Goal: Information Seeking & Learning: Learn about a topic

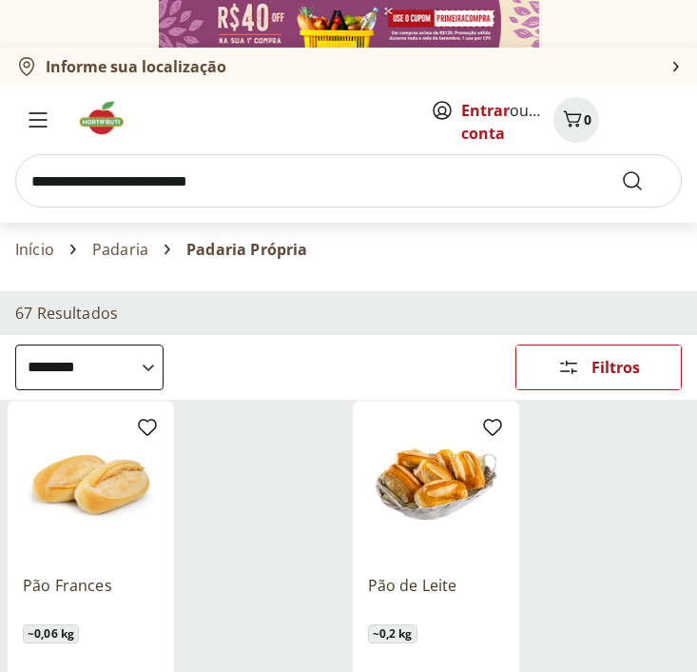
select select "**********"
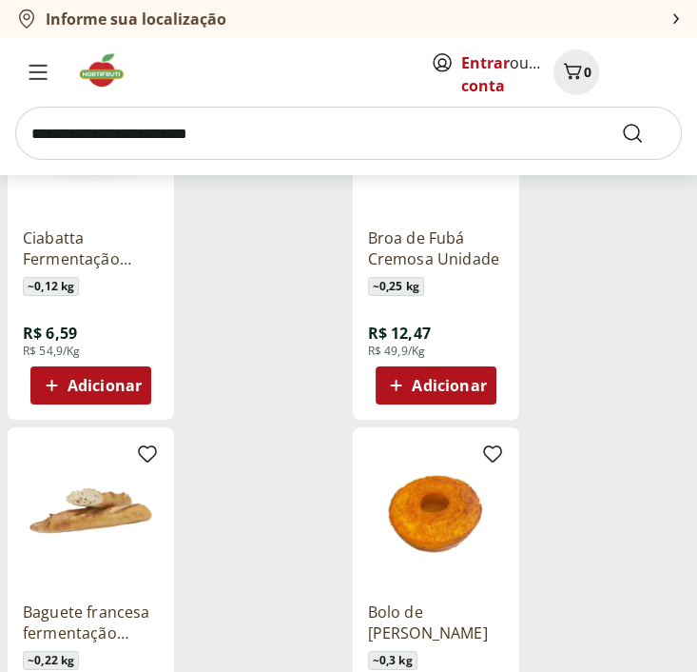
scroll to position [3353, 0]
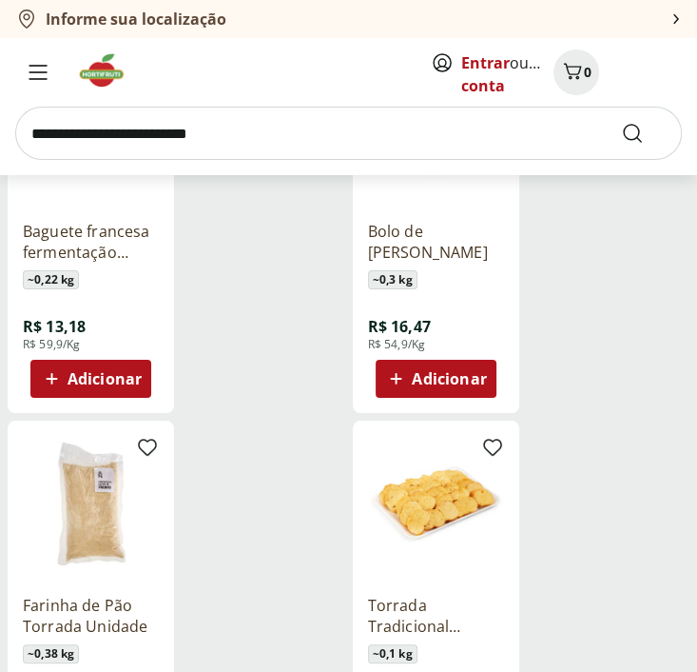
click at [250, 137] on input "search" at bounding box center [348, 133] width 667 height 53
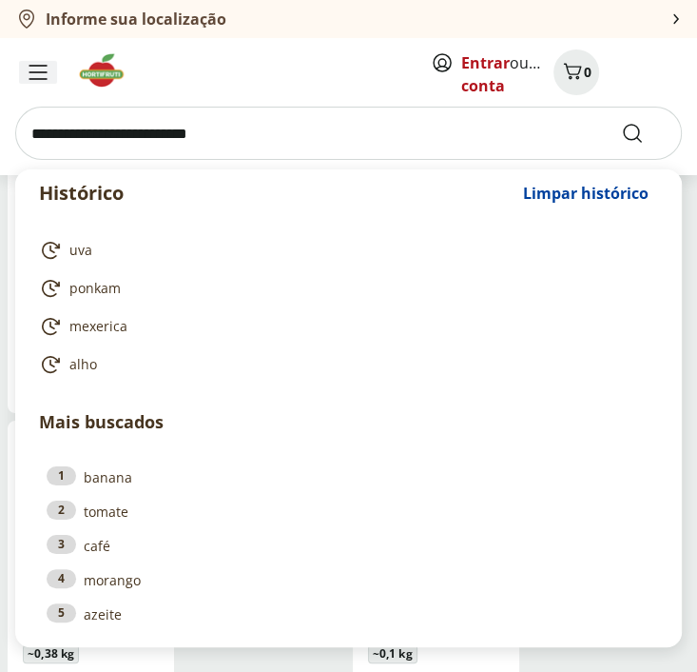
click at [44, 72] on icon "Menu" at bounding box center [37, 72] width 16 height 13
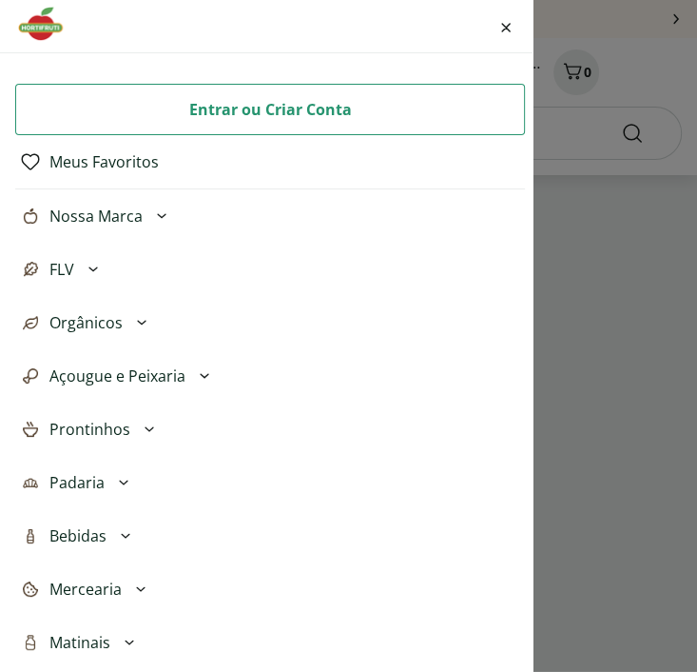
click at [107, 108] on div "Entrar ou Criar Conta" at bounding box center [270, 109] width 478 height 34
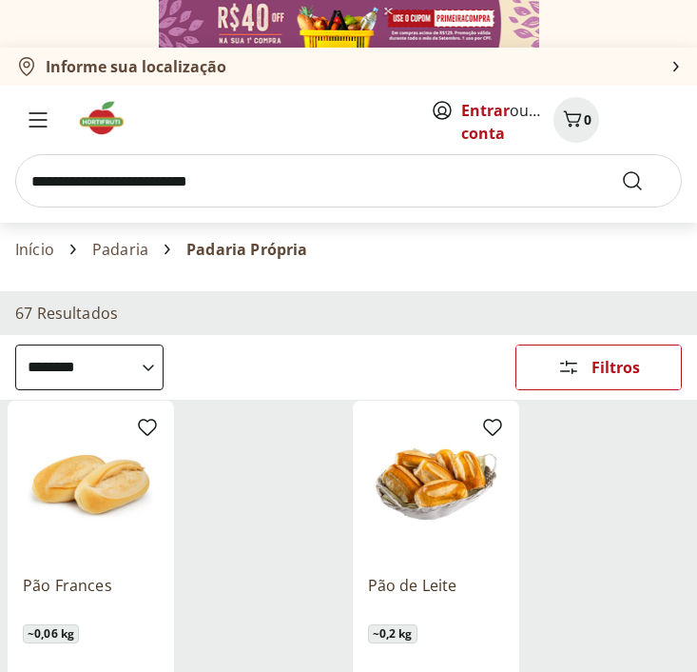
select select "**********"
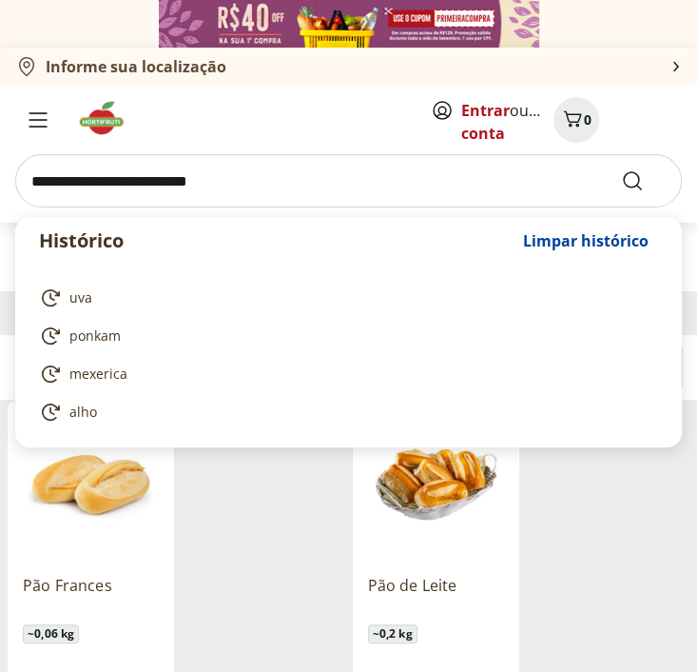
click at [154, 172] on input "search" at bounding box center [348, 180] width 667 height 53
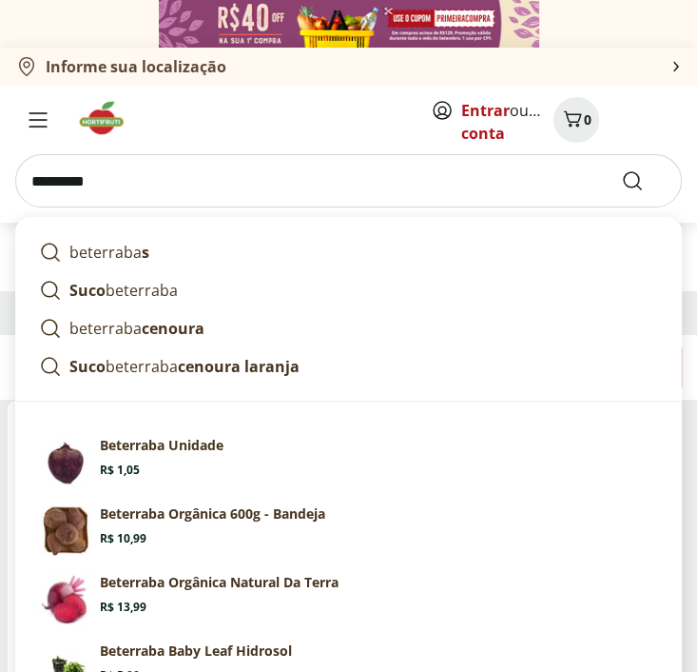
type input "*********"
click at [621, 169] on button "Submit Search" at bounding box center [644, 180] width 46 height 23
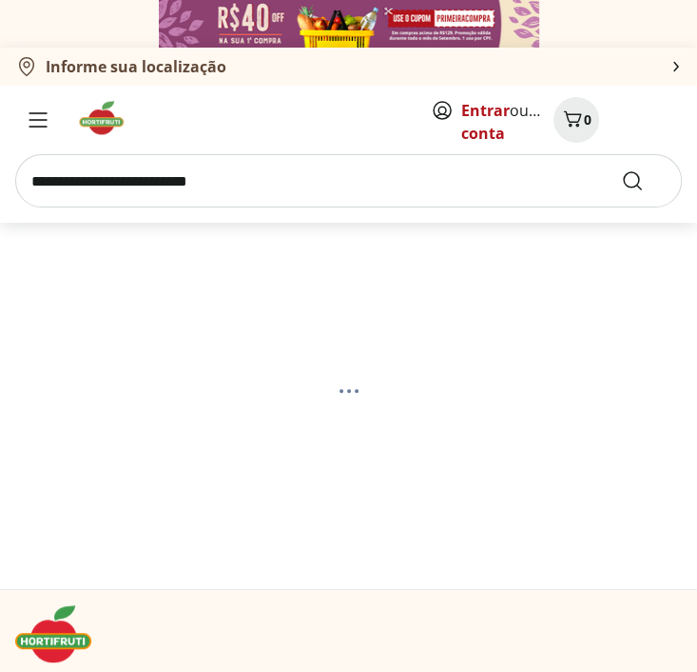
select select "**********"
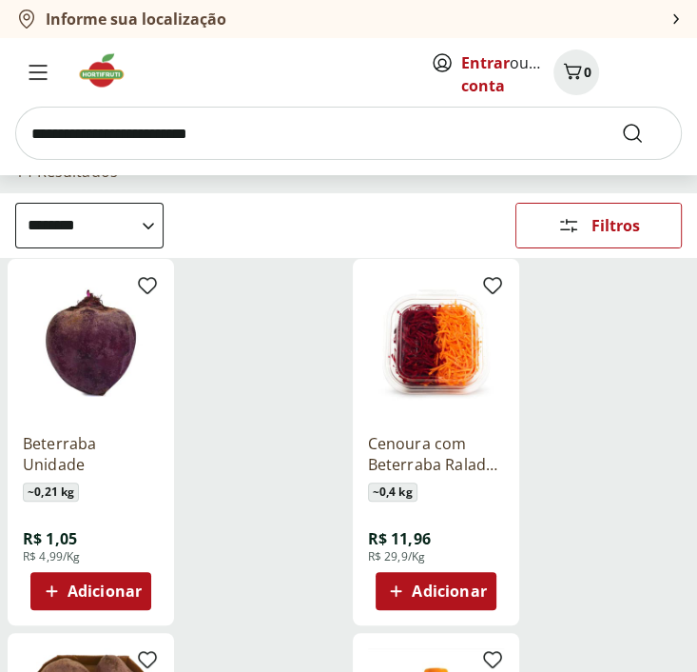
scroll to position [285, 0]
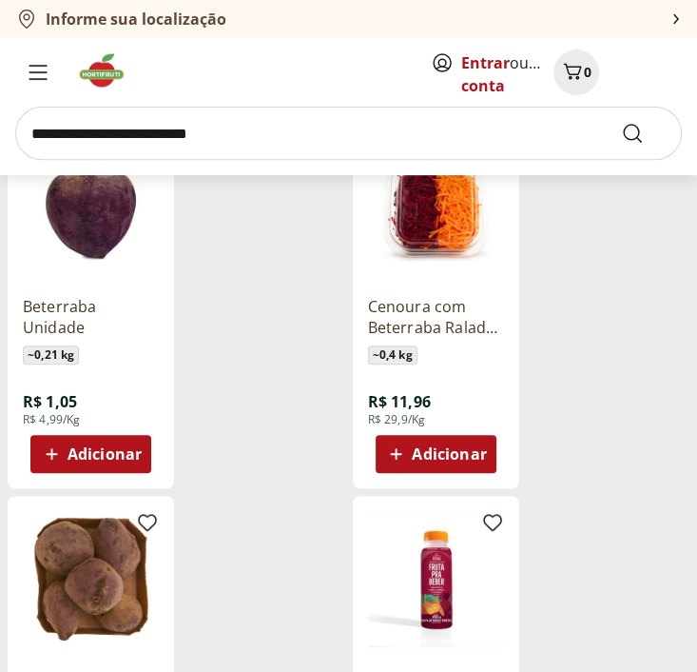
click at [424, 315] on p "Cenoura com Beterraba Ralada Pote" at bounding box center [436, 317] width 136 height 42
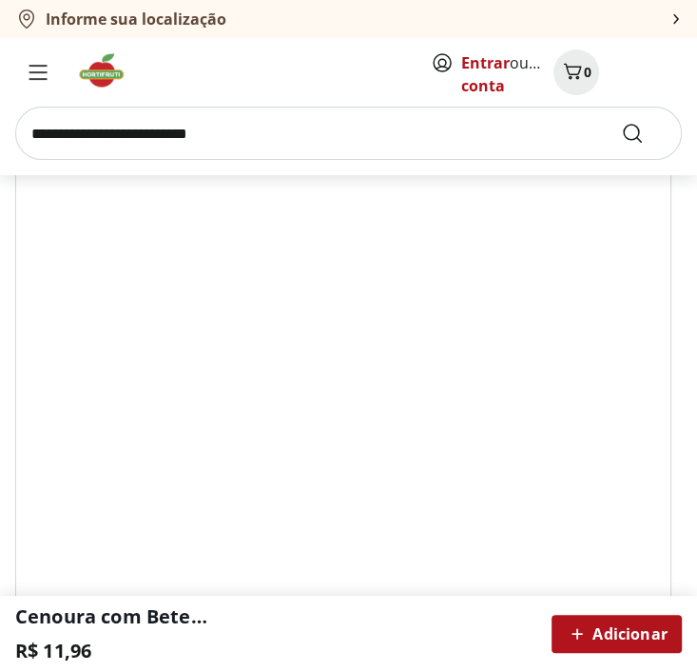
scroll to position [571, 0]
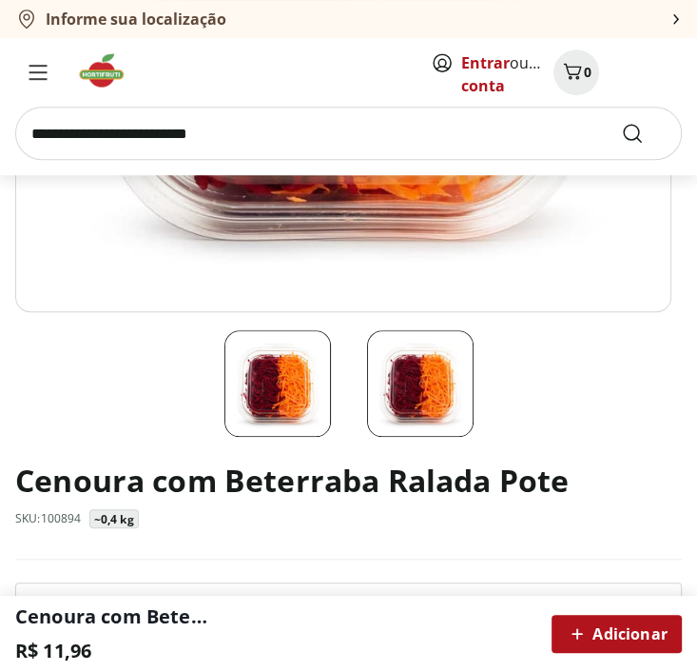
scroll to position [285, 0]
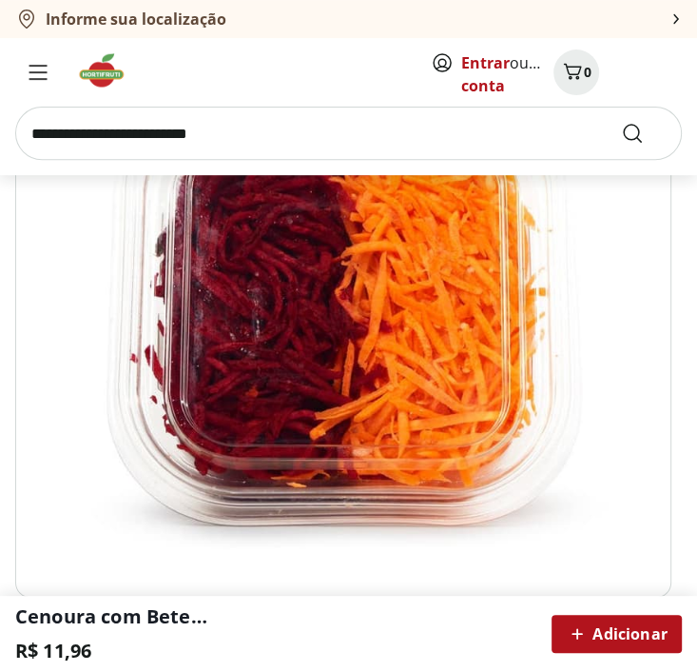
select select "**********"
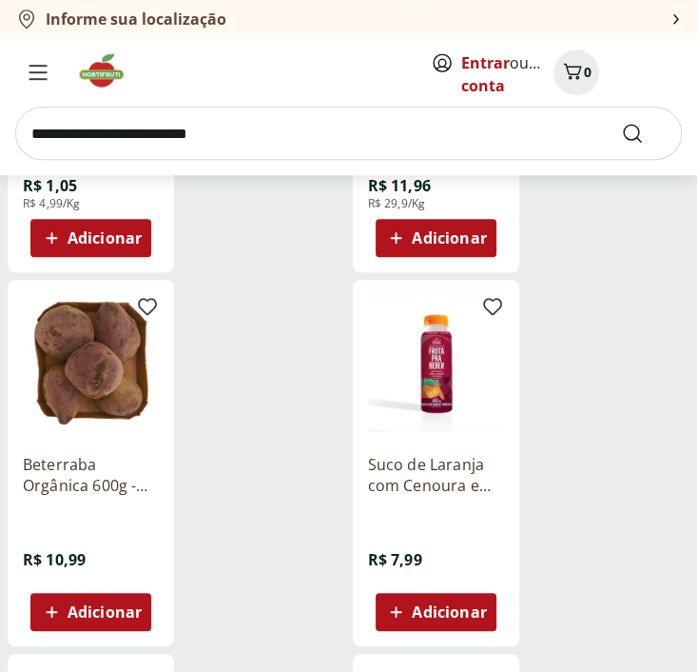
scroll to position [381, 0]
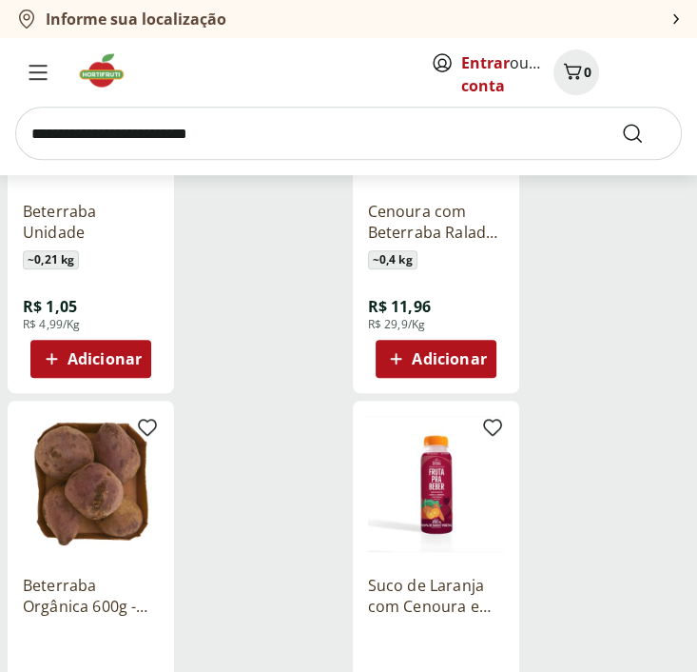
click at [253, 115] on input "search" at bounding box center [348, 133] width 667 height 53
type input "*********"
click at [621, 122] on button "Submit Search" at bounding box center [644, 133] width 46 height 23
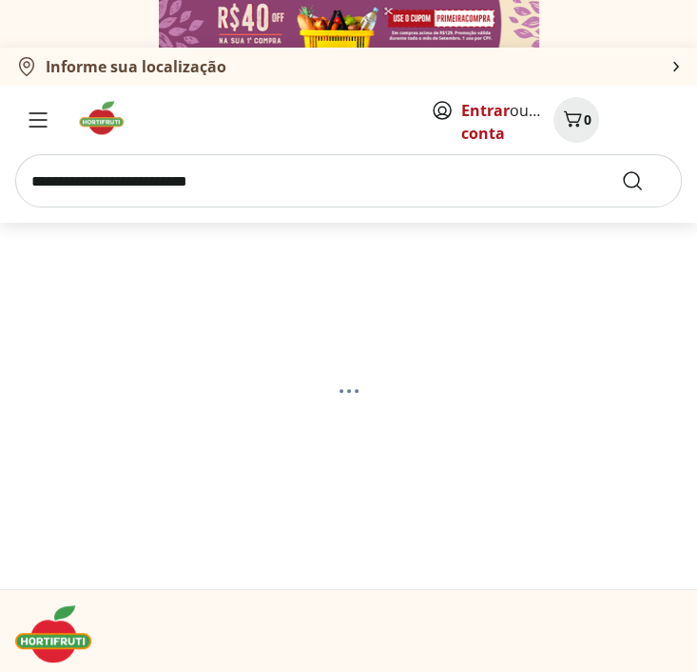
select select "**********"
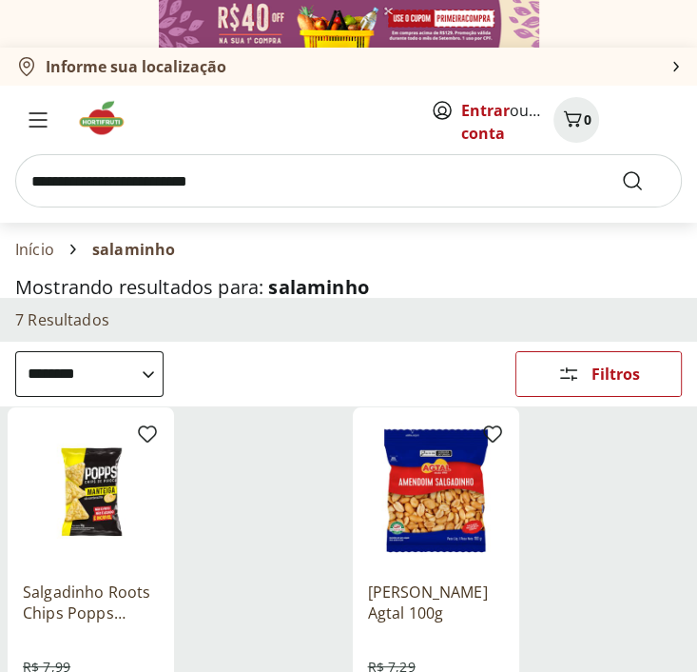
click at [213, 182] on input "search" at bounding box center [348, 180] width 667 height 53
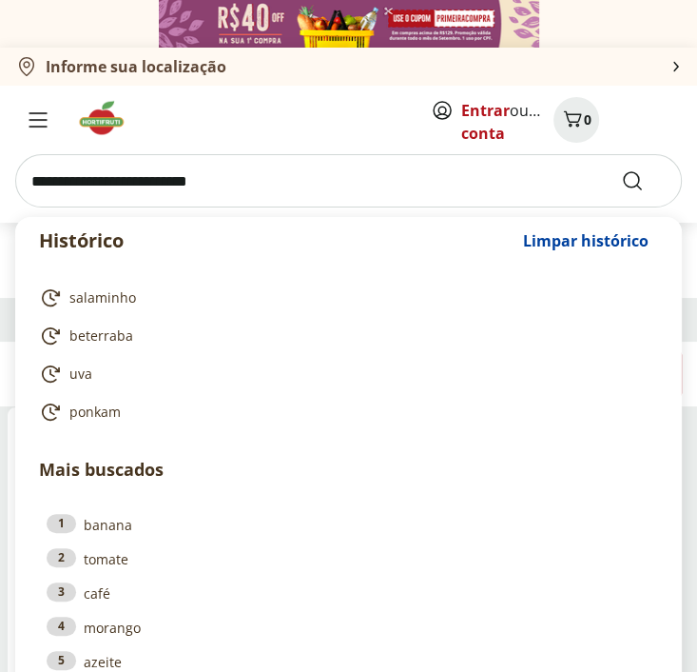
click at [178, 176] on input "search" at bounding box center [348, 180] width 667 height 53
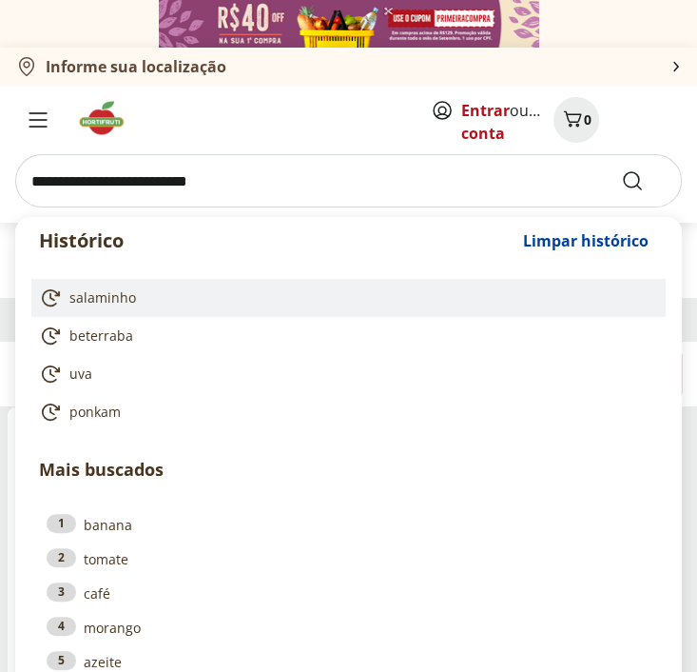
click at [124, 286] on link "salaminho" at bounding box center [345, 297] width 612 height 23
type input "*********"
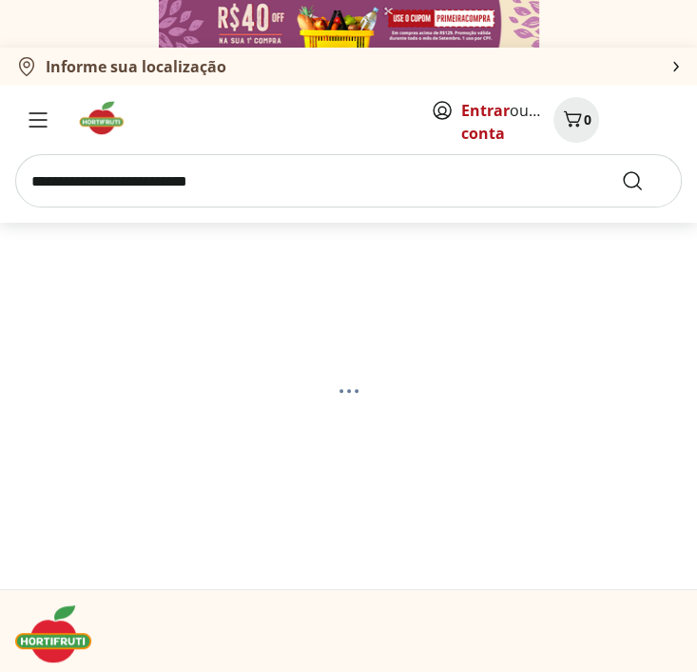
select select "**********"
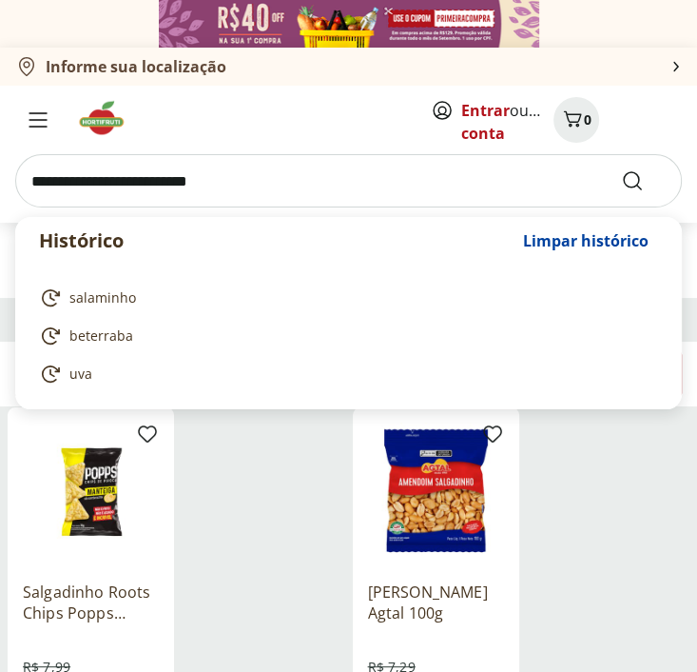
click at [198, 190] on input "search" at bounding box center [348, 180] width 667 height 53
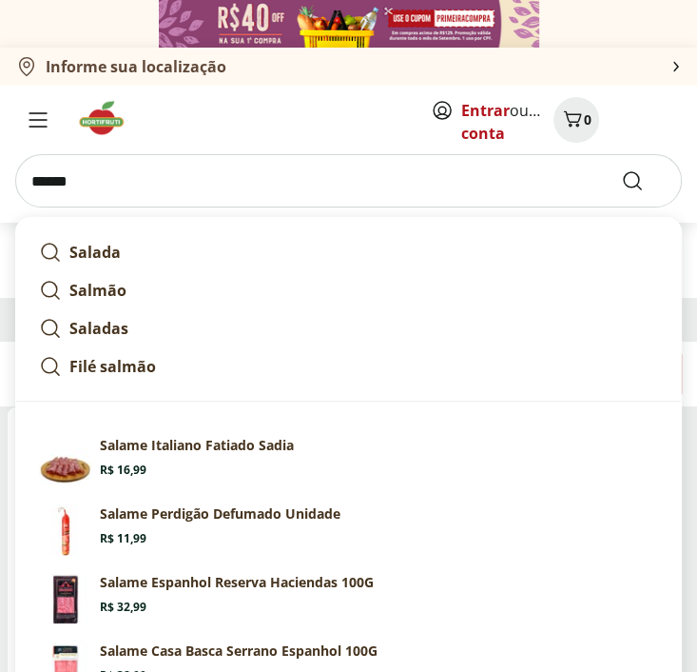
type input "******"
click at [621, 169] on button "Submit Search" at bounding box center [644, 180] width 46 height 23
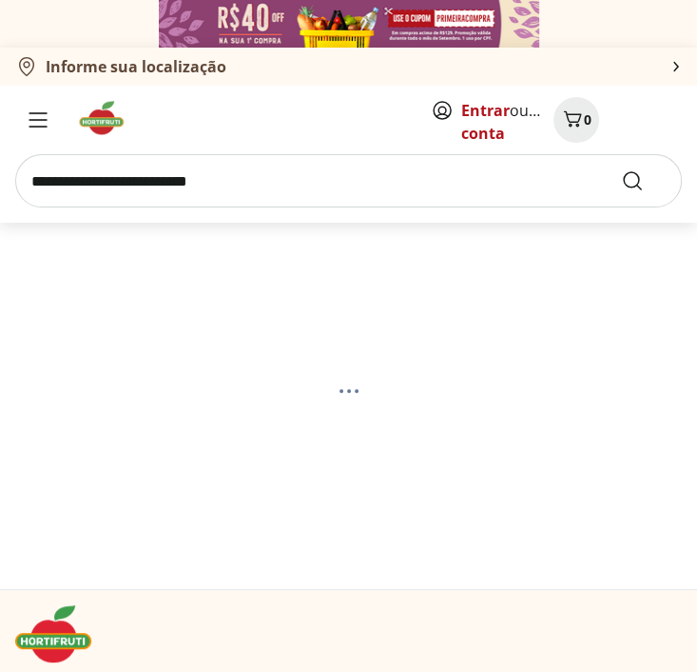
select select "**********"
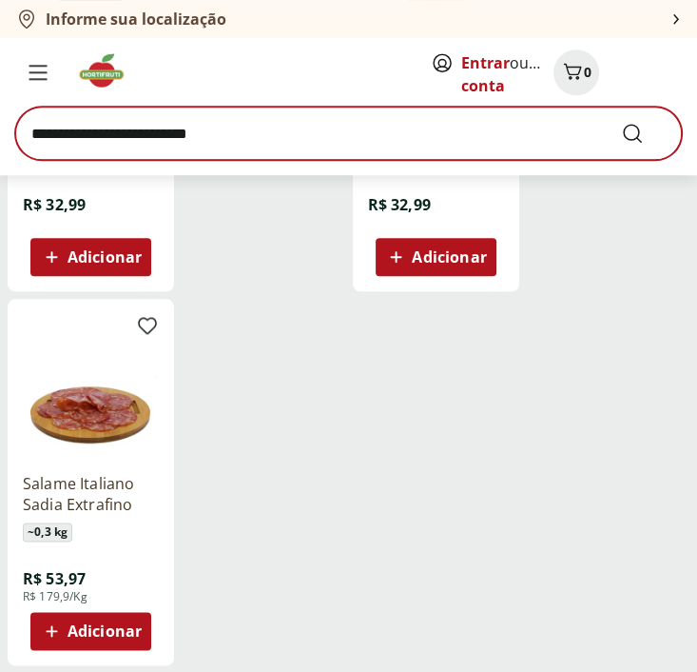
scroll to position [666, 0]
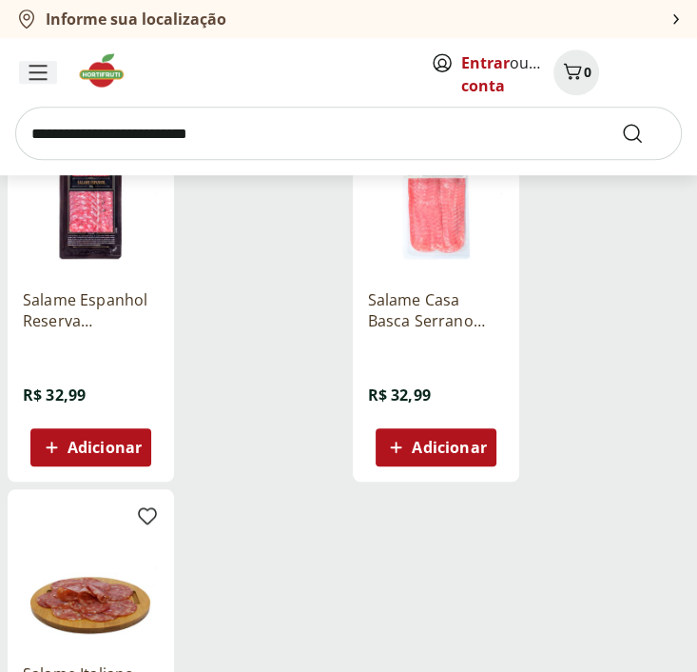
click at [33, 72] on icon "Menu" at bounding box center [37, 72] width 16 height 13
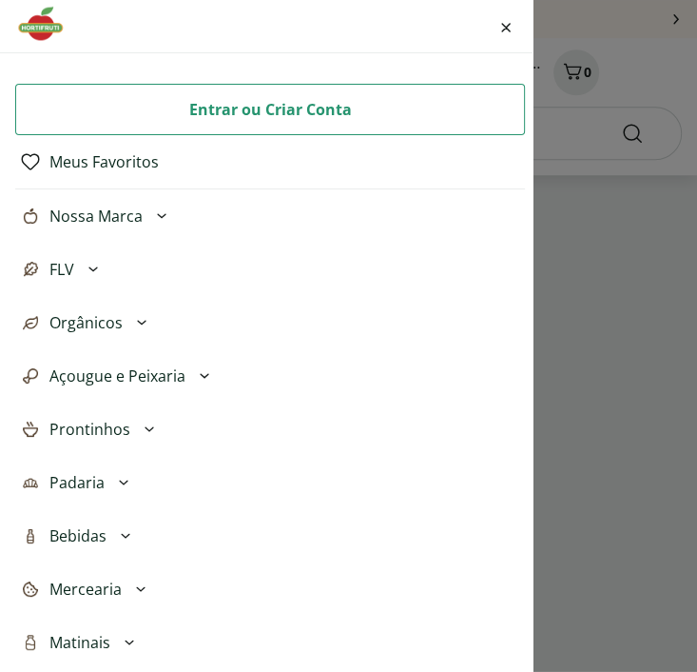
click at [90, 534] on span "Bebidas" at bounding box center [77, 535] width 57 height 23
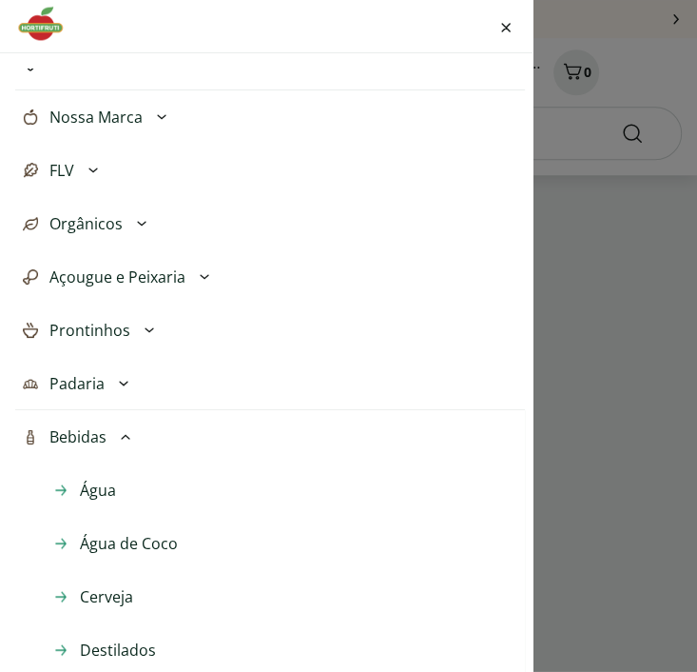
scroll to position [95, 0]
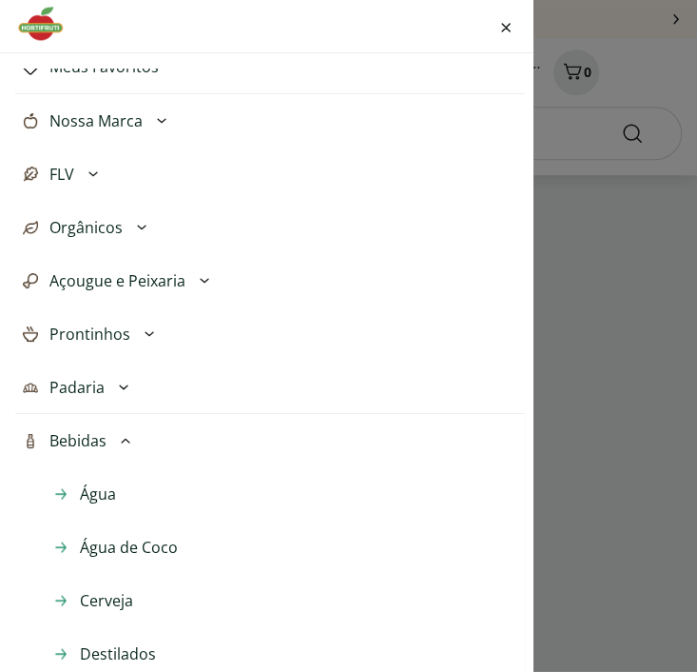
click at [124, 435] on icon at bounding box center [125, 440] width 23 height 23
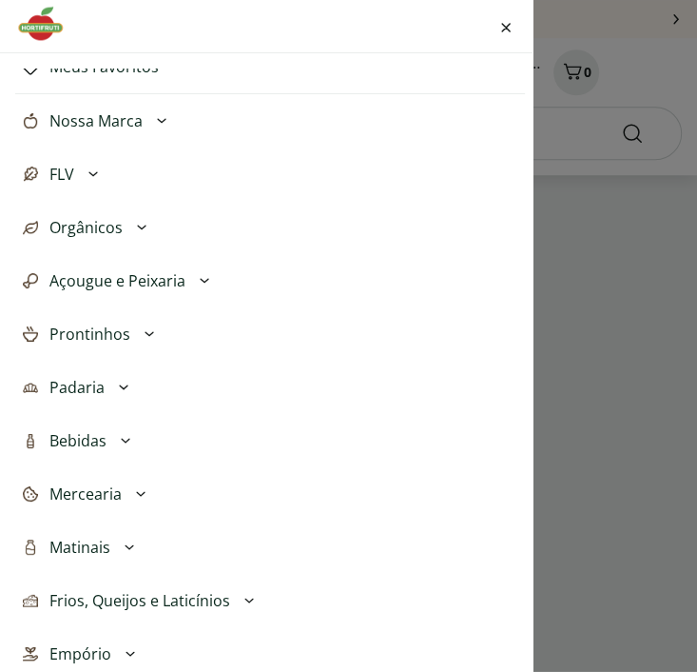
click at [117, 384] on icon at bounding box center [123, 387] width 23 height 23
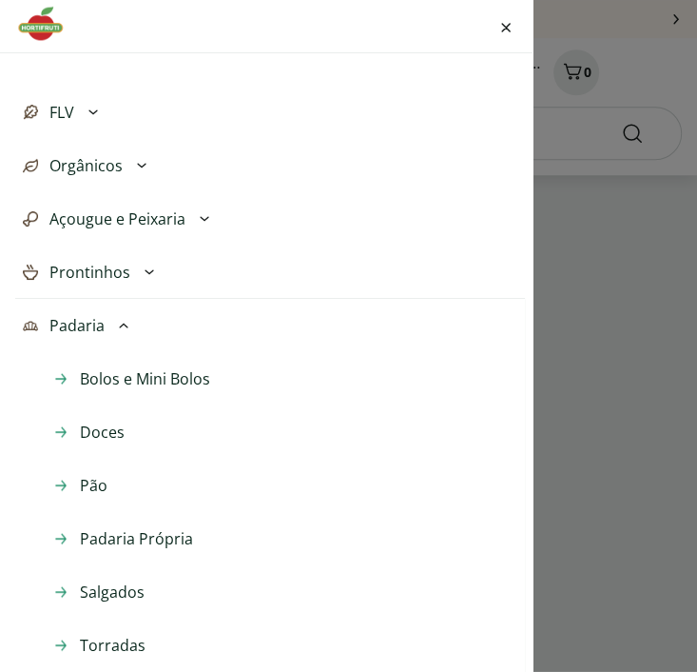
scroll to position [0, 0]
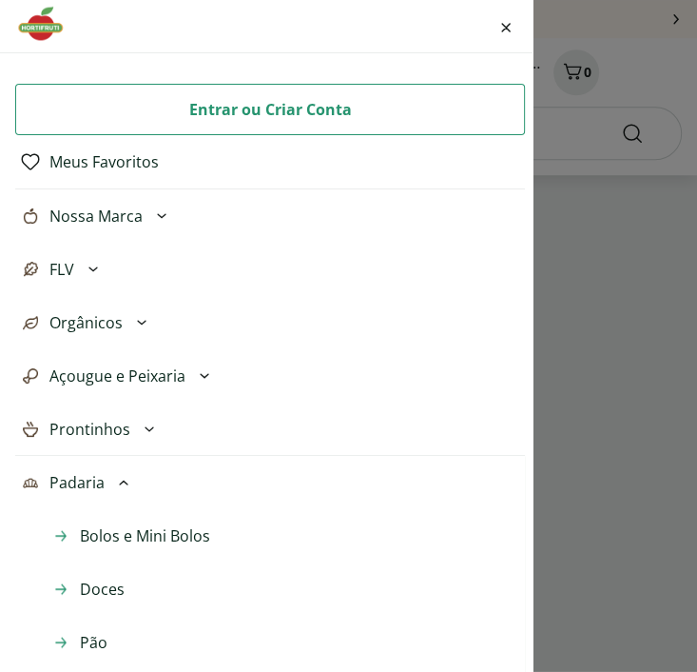
click at [200, 378] on icon at bounding box center [204, 375] width 23 height 23
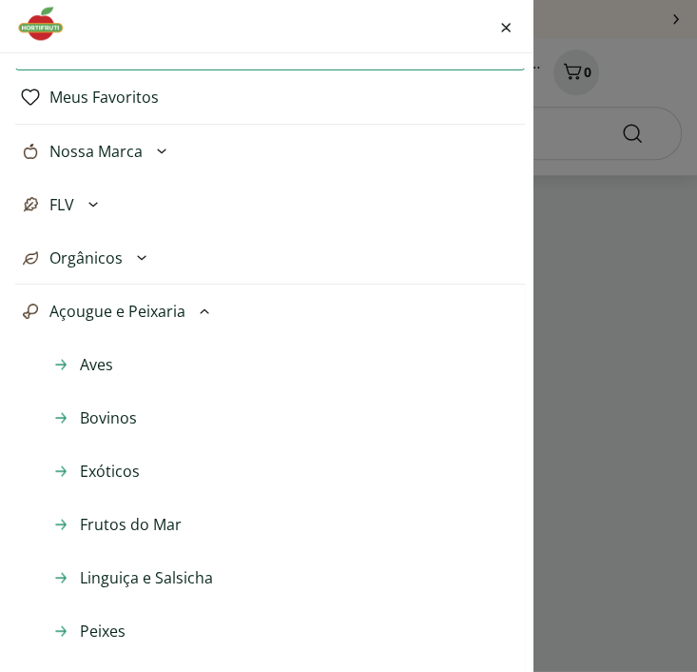
scroll to position [190, 0]
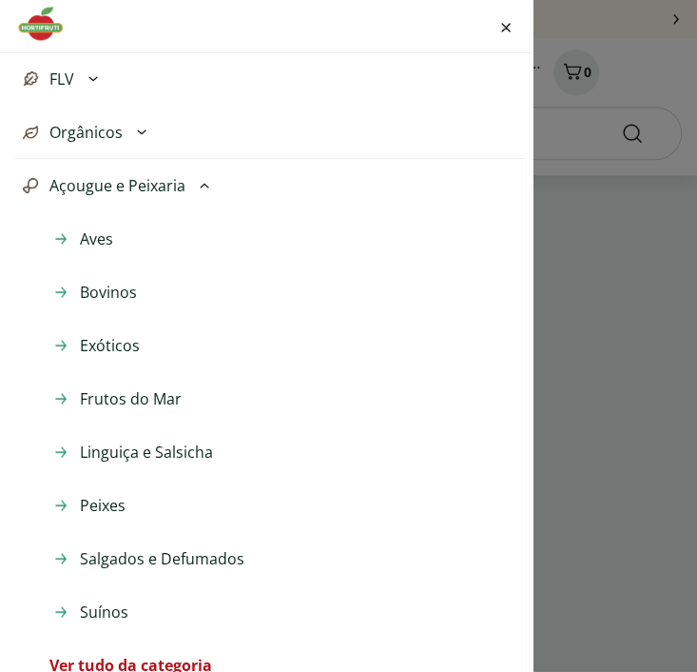
click at [142, 402] on span "Frutos do Mar" at bounding box center [131, 398] width 102 height 23
click at [114, 503] on span "Peixes" at bounding box center [103, 505] width 46 height 23
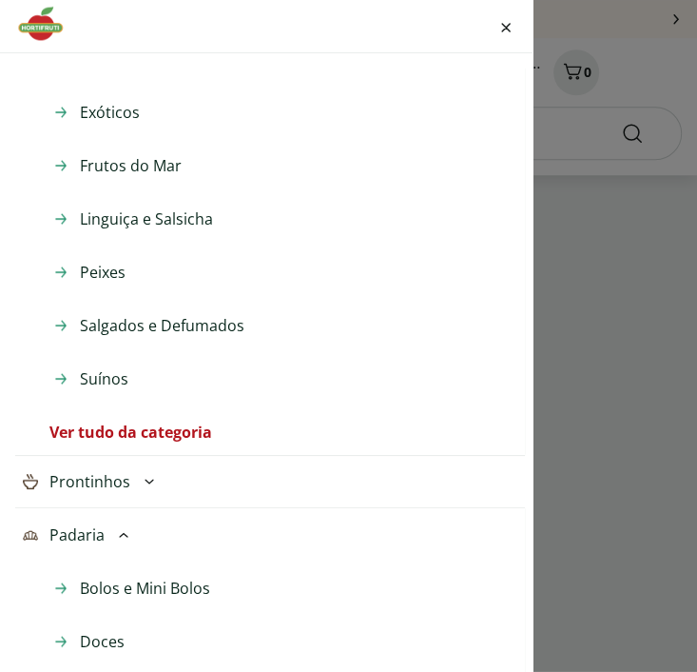
scroll to position [328, 0]
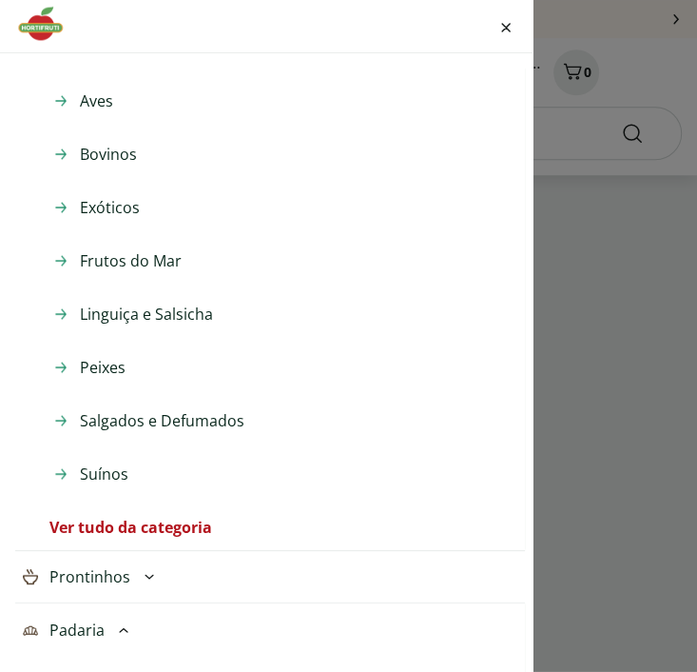
click at [157, 414] on span "Salgados e Defumados" at bounding box center [162, 420] width 165 height 23
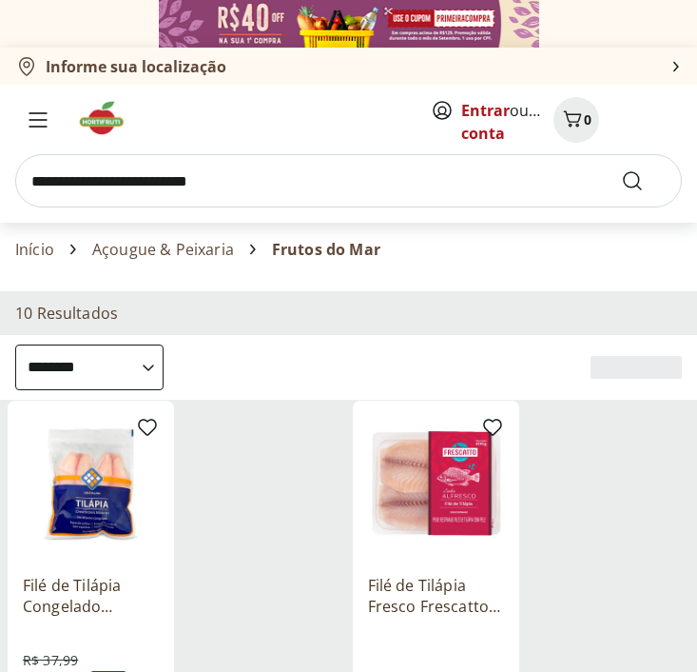
select select "**********"
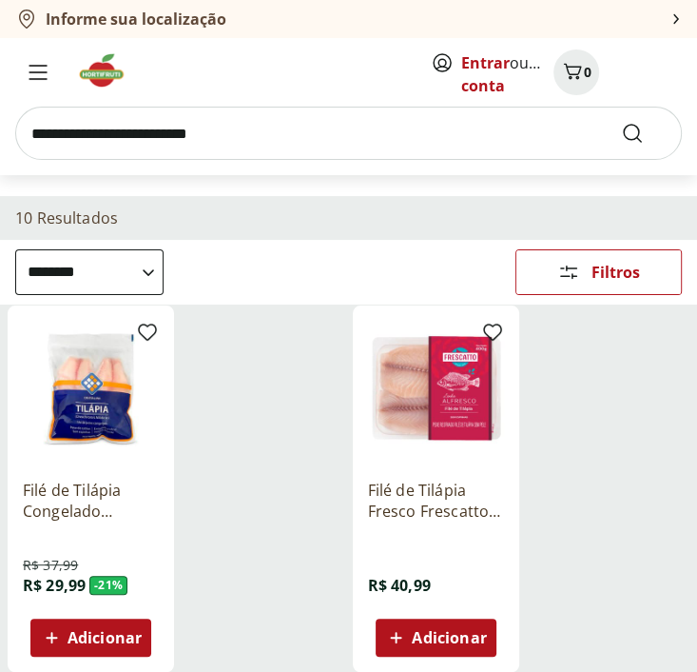
scroll to position [571, 0]
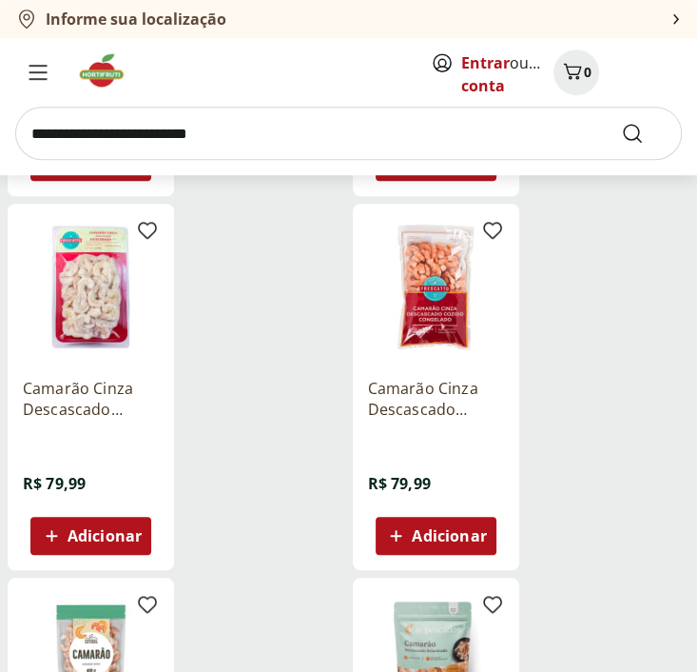
click at [412, 281] on img at bounding box center [436, 287] width 136 height 136
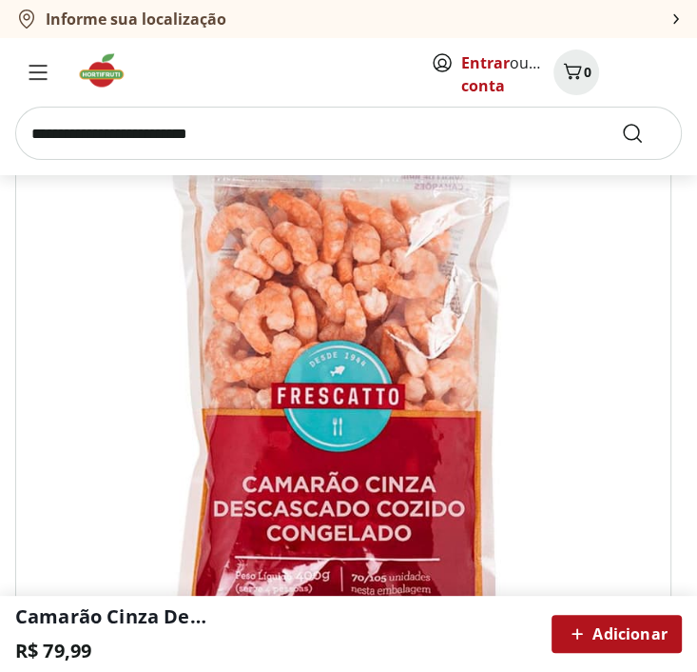
scroll to position [381, 0]
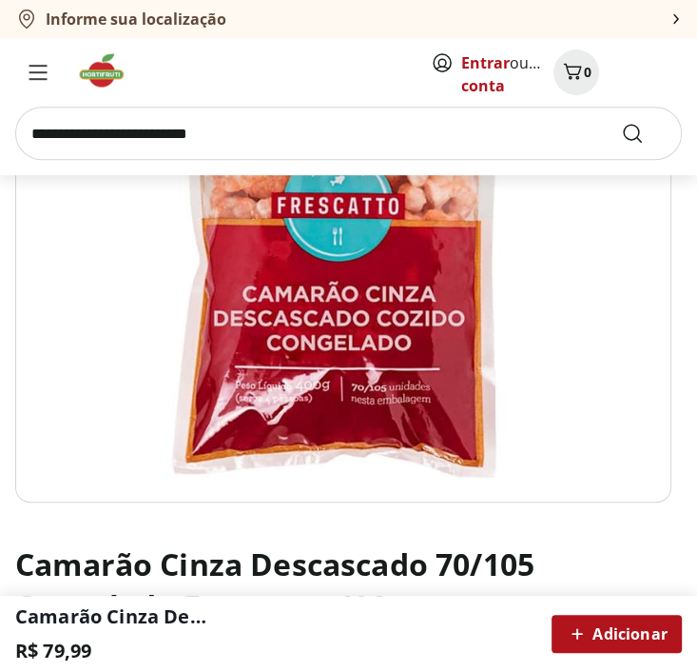
scroll to position [571, 0]
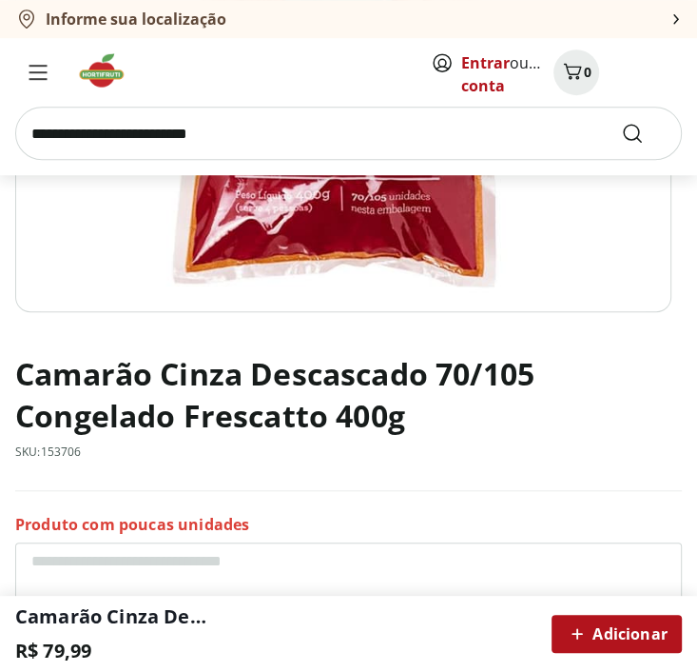
select select "**********"
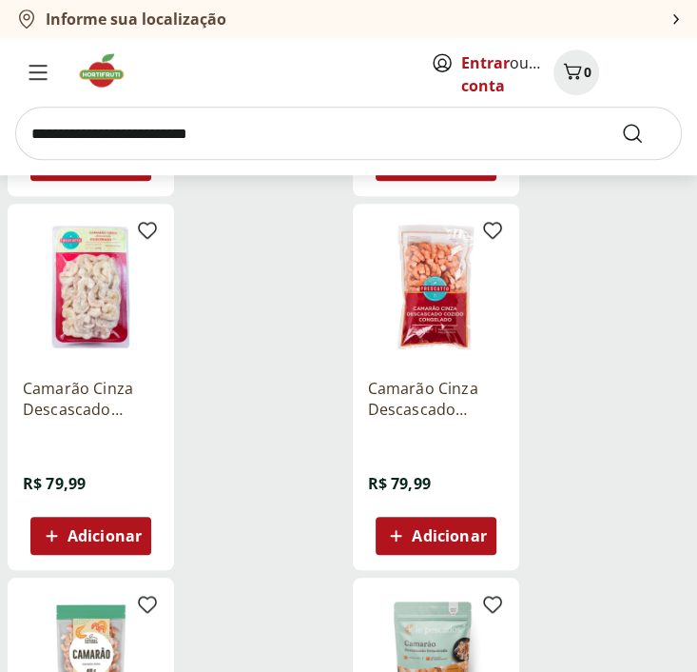
click at [92, 298] on img at bounding box center [91, 287] width 136 height 136
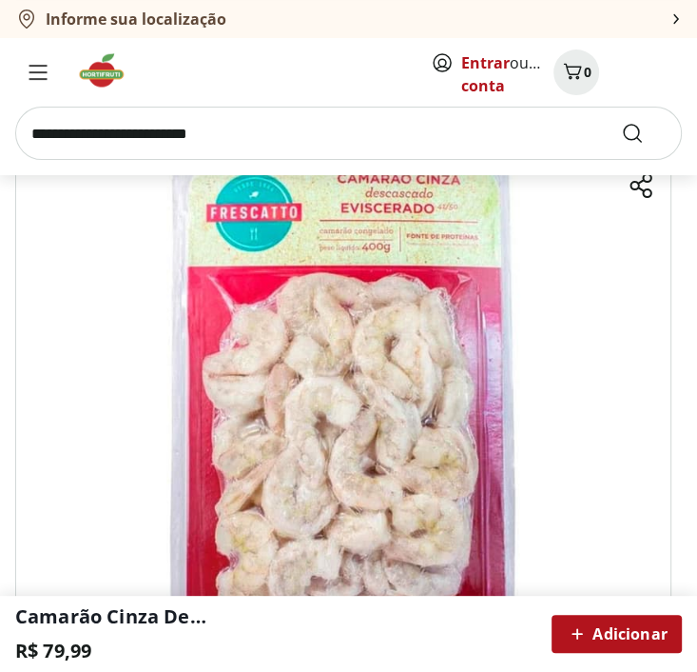
scroll to position [95, 0]
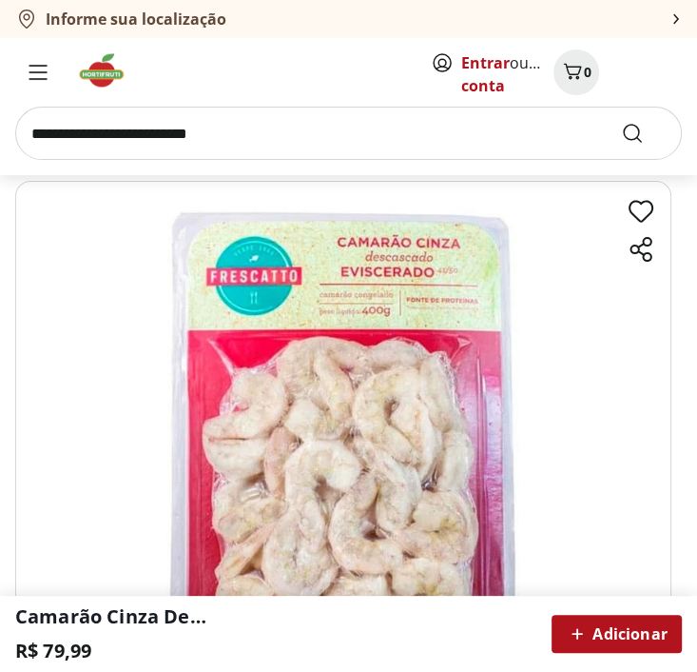
scroll to position [571, 0]
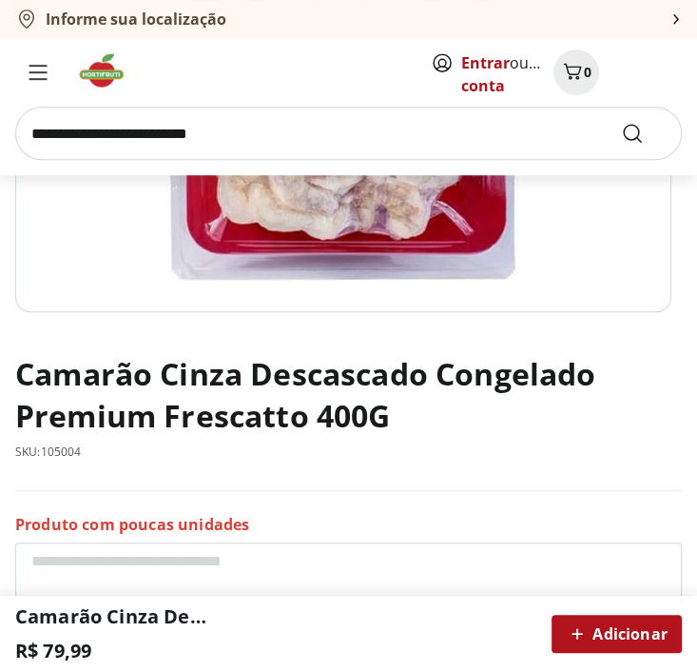
select select "**********"
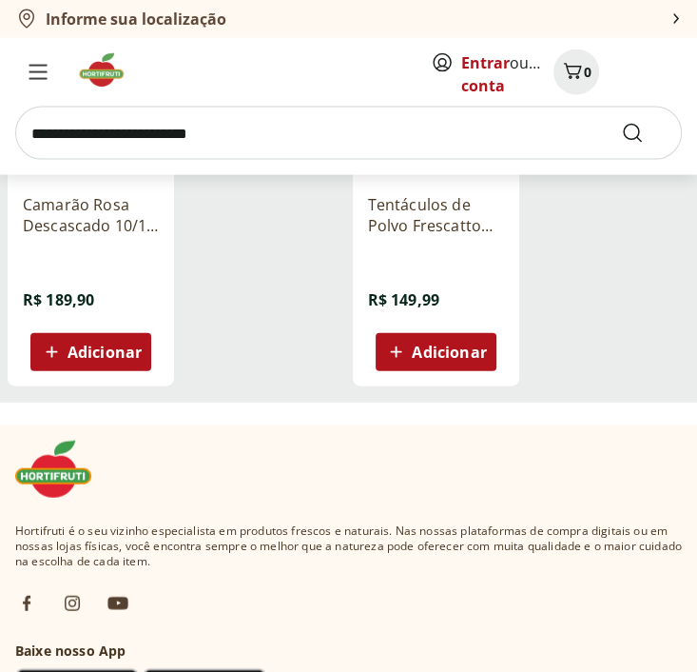
scroll to position [1998, 0]
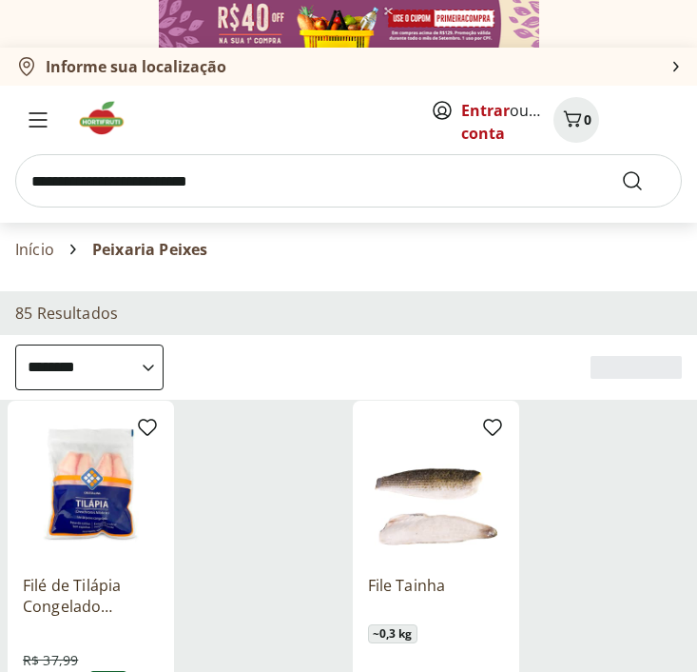
select select "**********"
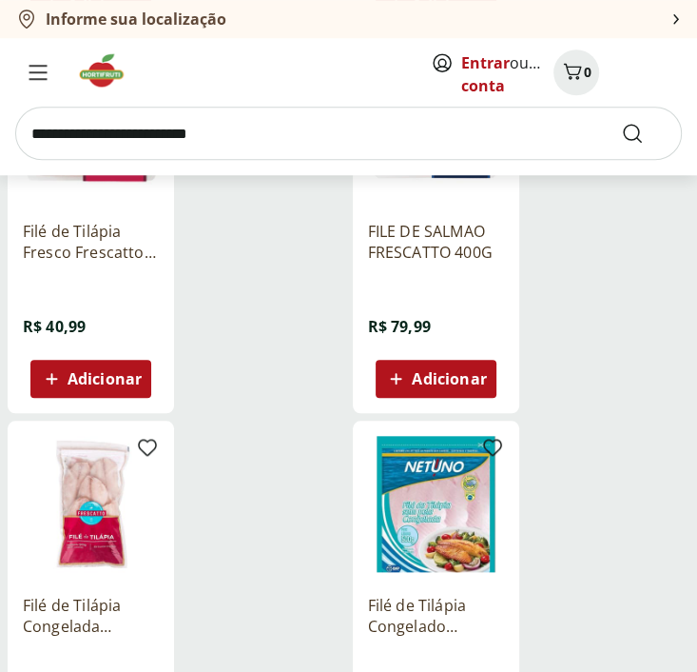
scroll to position [761, 0]
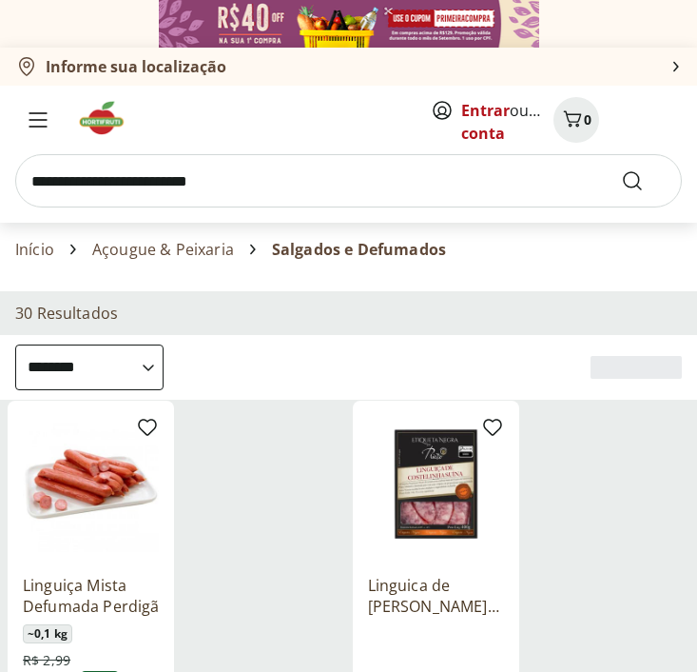
select select "**********"
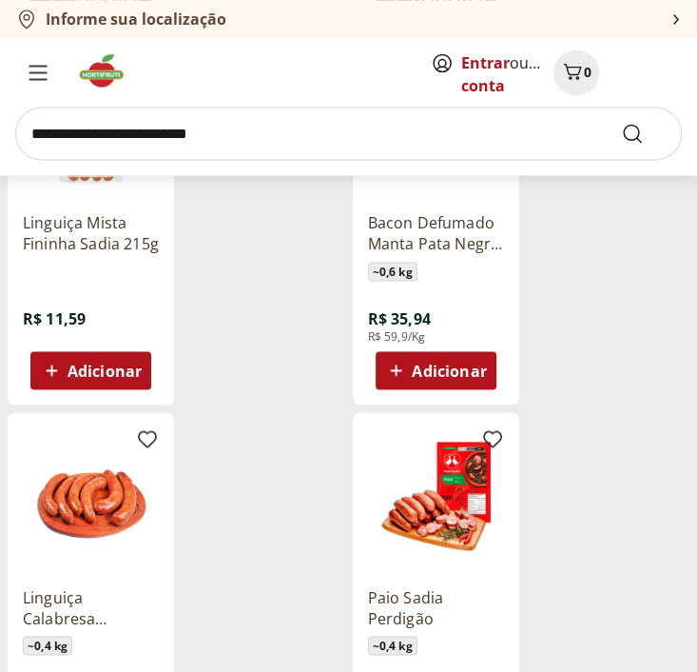
scroll to position [1332, 0]
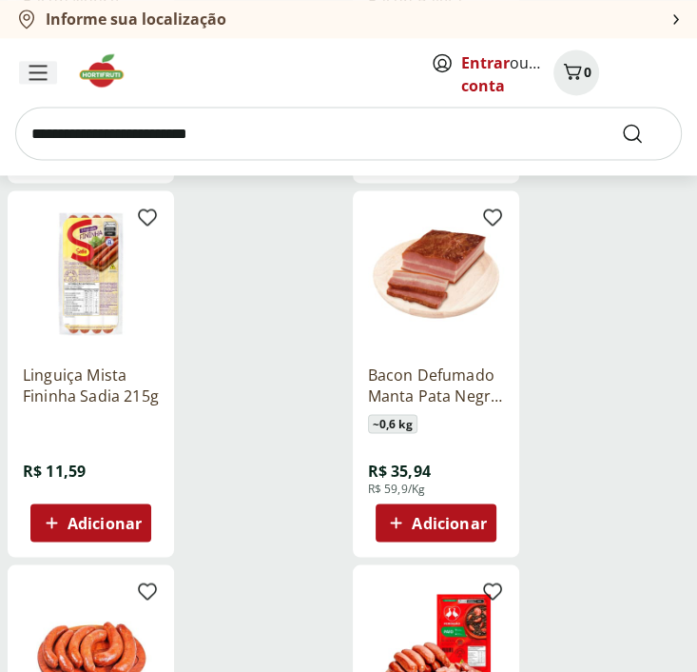
click at [37, 75] on icon "Menu" at bounding box center [38, 72] width 19 height 15
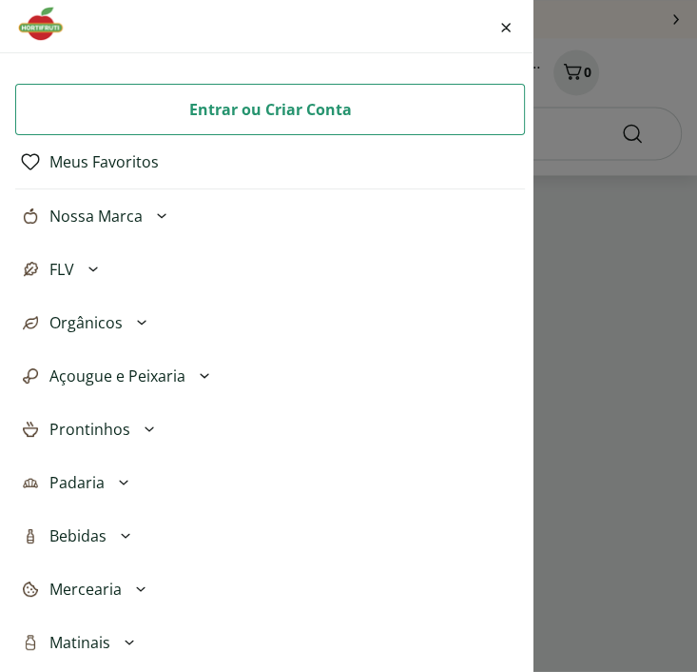
click at [141, 373] on span "Açougue e Peixaria" at bounding box center [117, 375] width 136 height 23
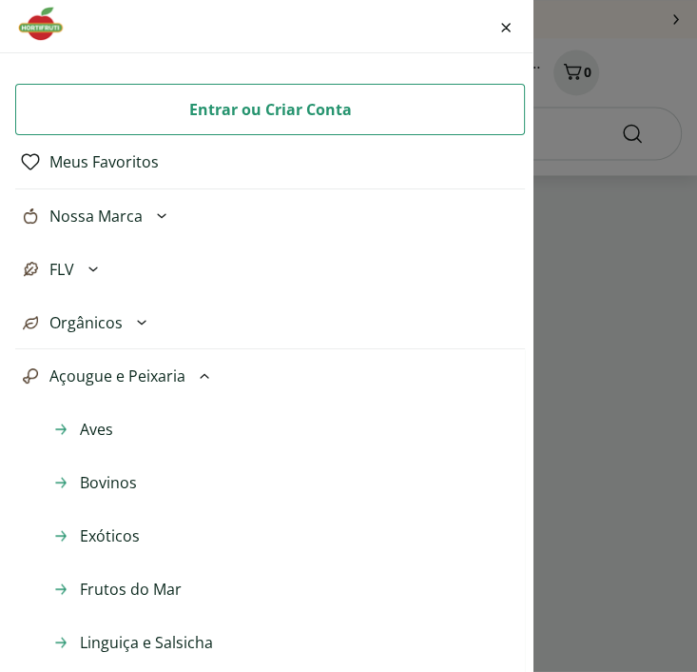
click at [107, 426] on span "Aves" at bounding box center [96, 429] width 33 height 23
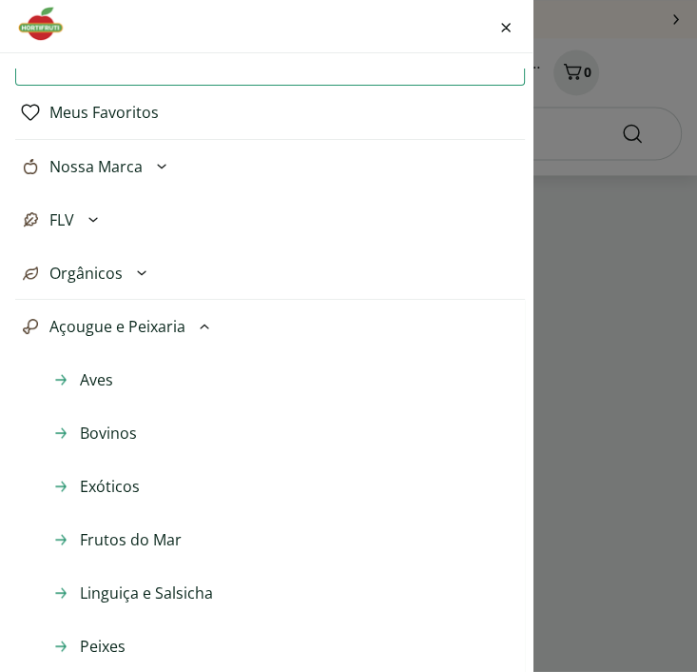
scroll to position [95, 0]
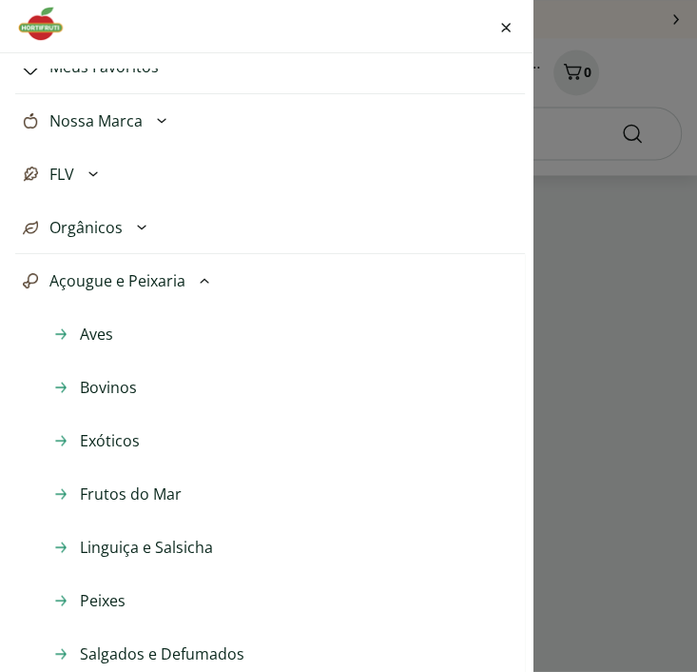
click at [110, 434] on span "Exóticos" at bounding box center [110, 440] width 60 height 23
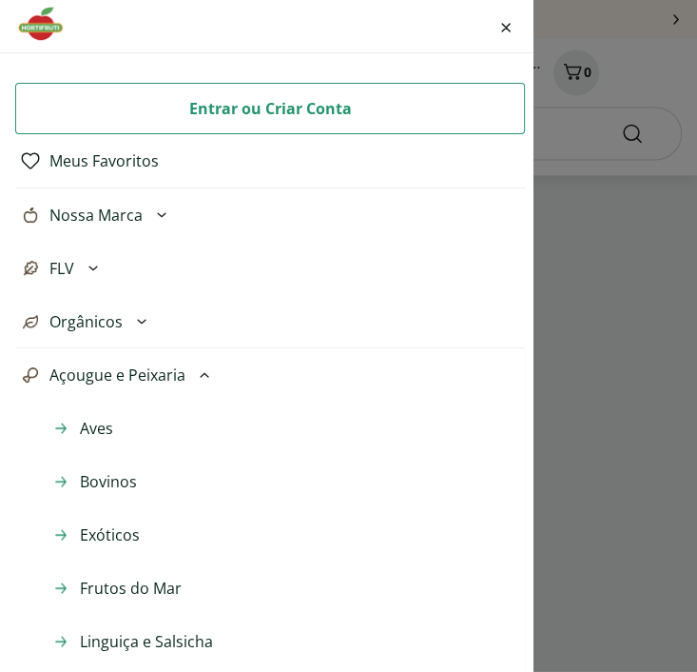
scroll to position [0, 0]
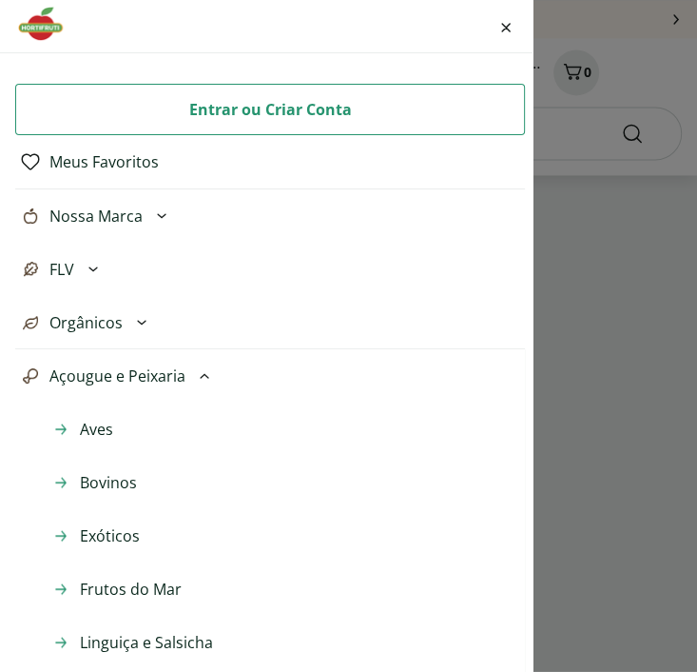
drag, startPoint x: 38, startPoint y: 373, endPoint x: 92, endPoint y: 381, distance: 54.8
click at [37, 374] on div at bounding box center [30, 375] width 23 height 23
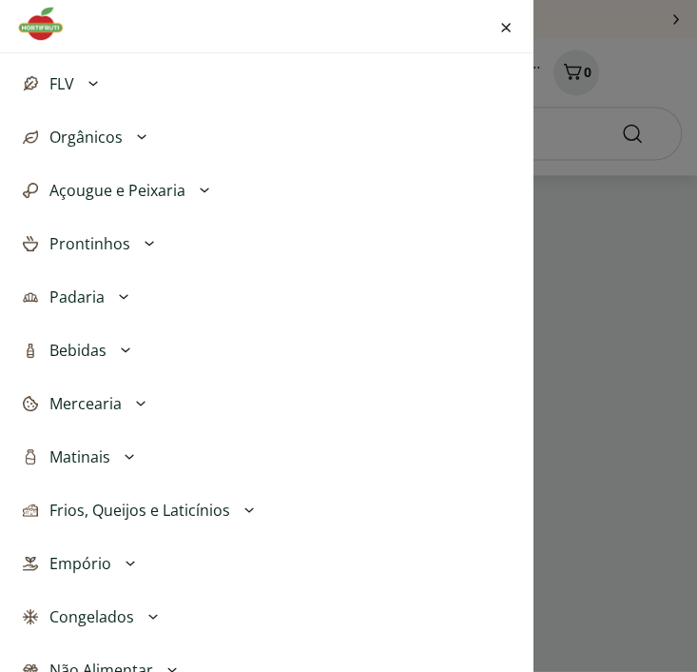
scroll to position [190, 0]
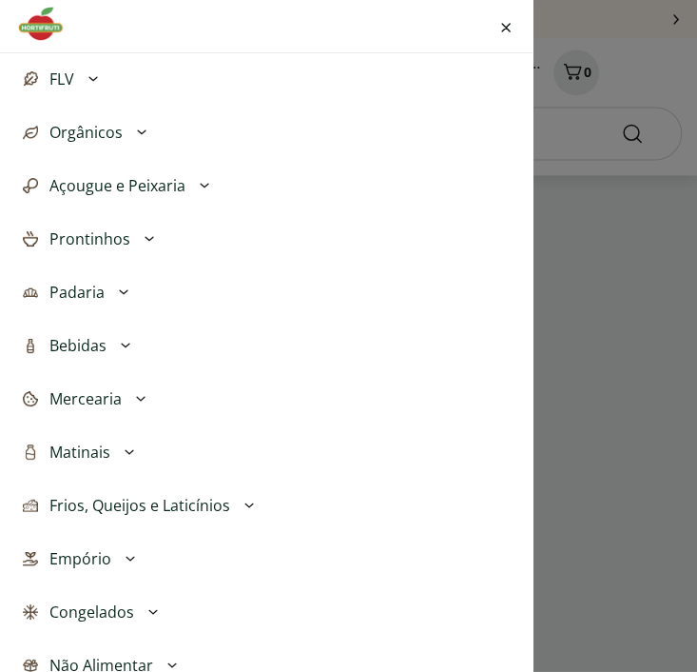
click at [88, 238] on span "Prontinhos" at bounding box center [89, 238] width 81 height 23
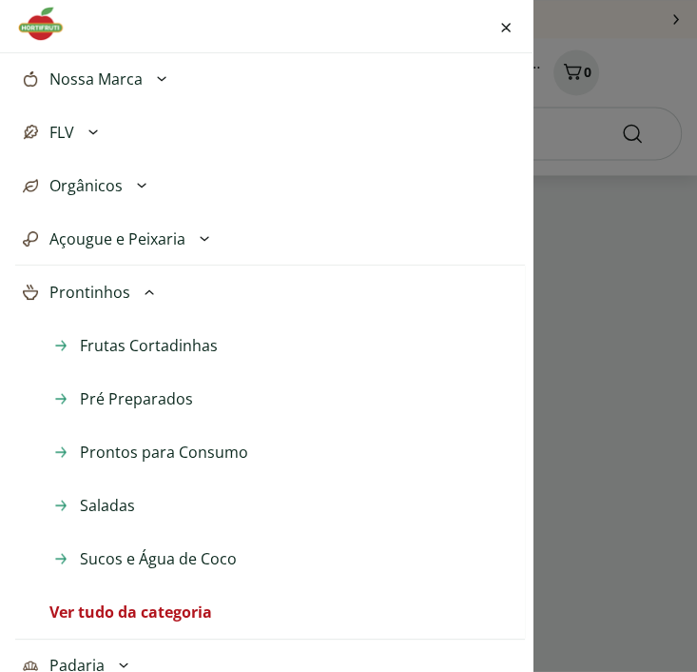
scroll to position [0, 0]
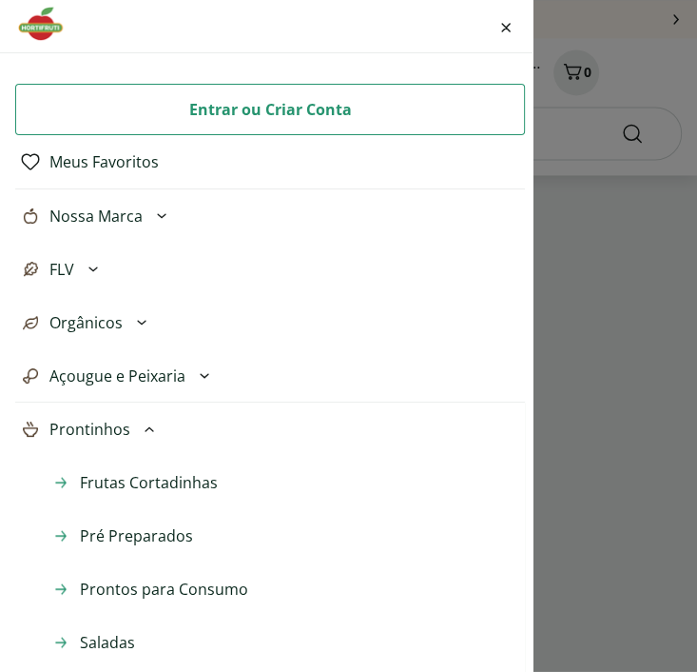
click at [133, 532] on span "Pré Preparados" at bounding box center [136, 535] width 113 height 23
click at [144, 427] on icon at bounding box center [149, 429] width 23 height 23
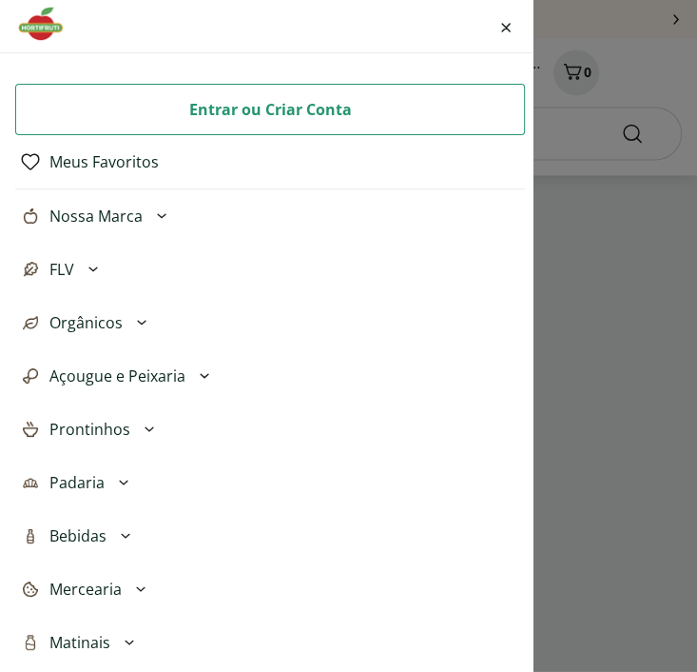
scroll to position [95, 0]
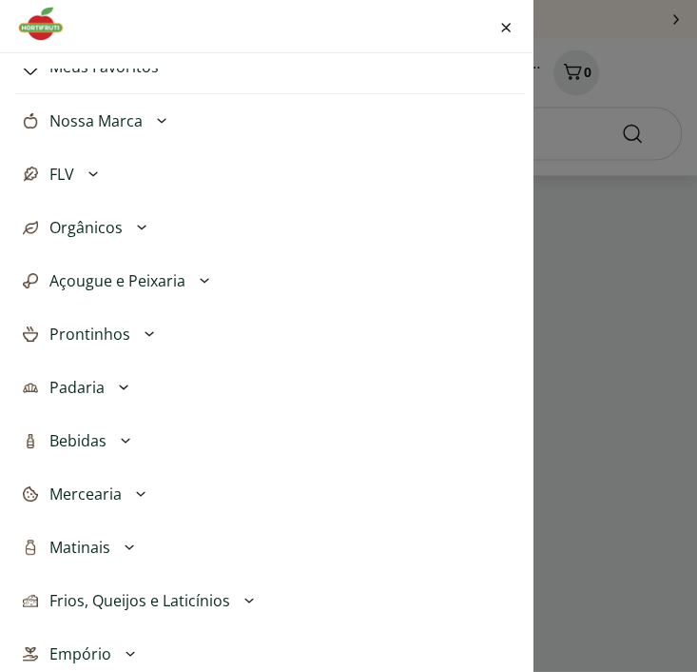
click at [93, 174] on icon at bounding box center [92, 173] width 9 height 5
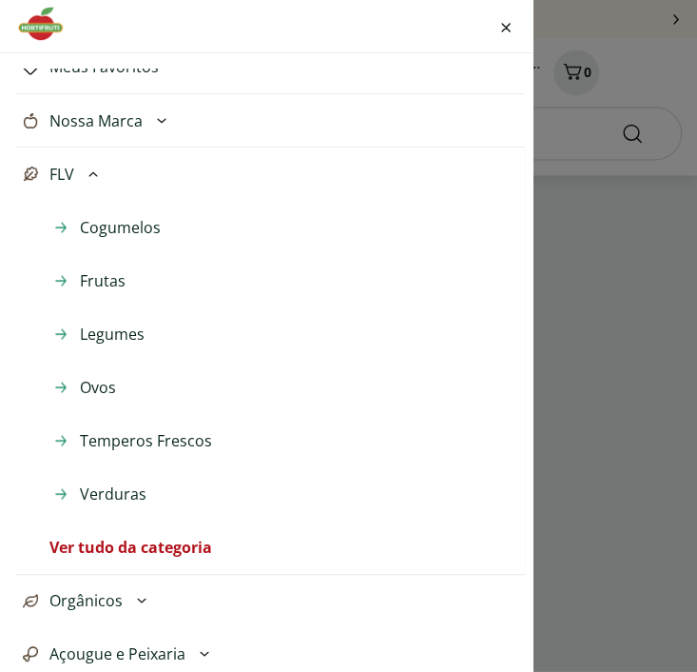
click at [114, 230] on span "Cogumelos" at bounding box center [120, 227] width 81 height 23
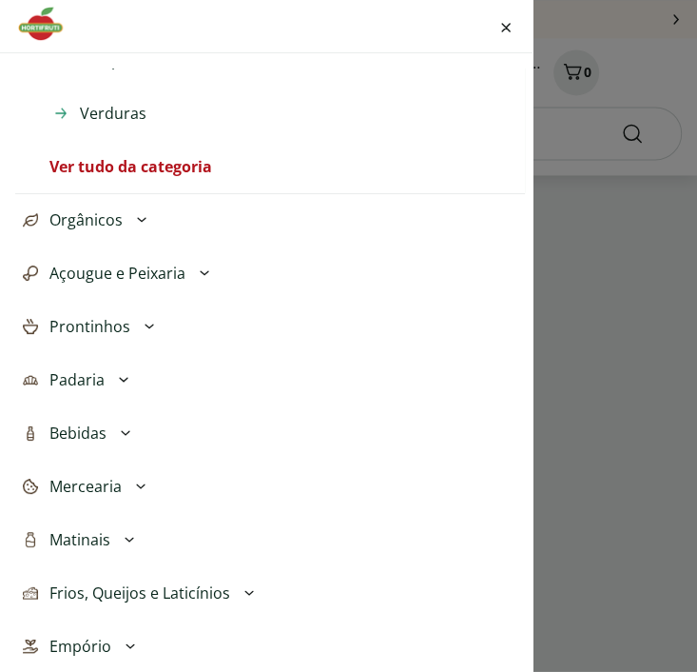
scroll to position [666, 0]
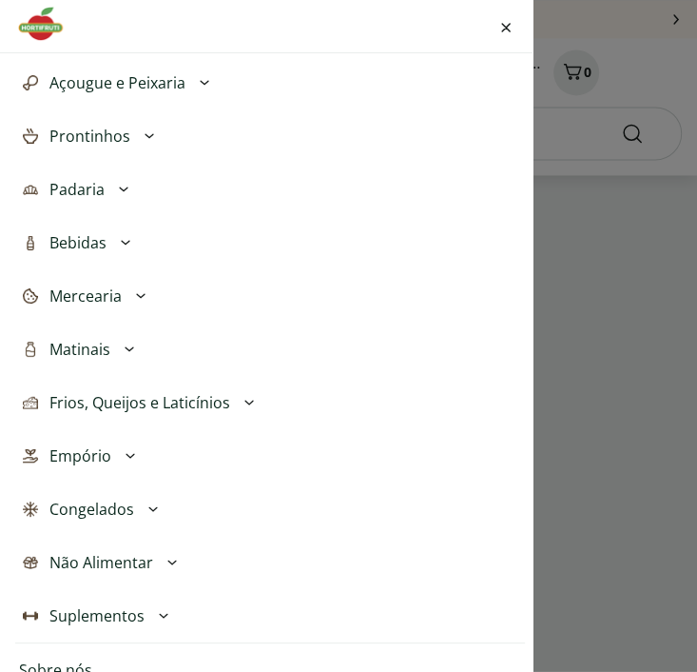
click at [137, 560] on span "Não Alimentar" at bounding box center [101, 562] width 104 height 23
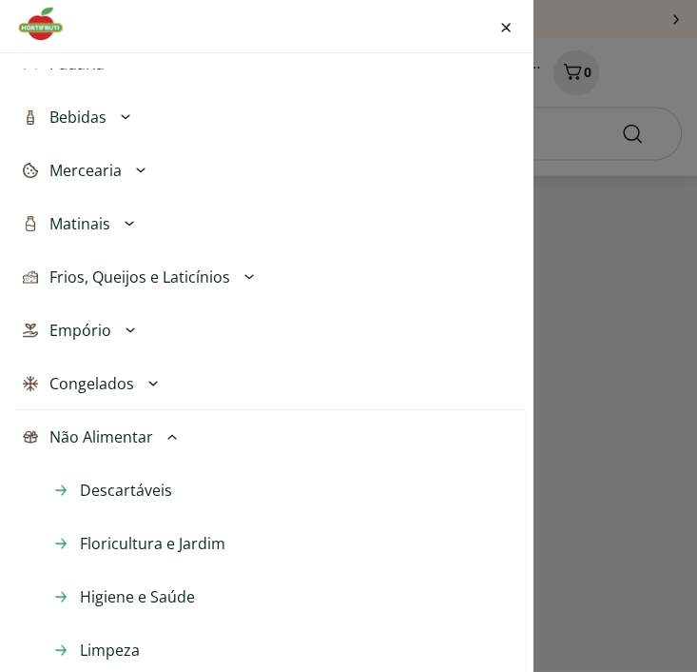
scroll to position [951, 0]
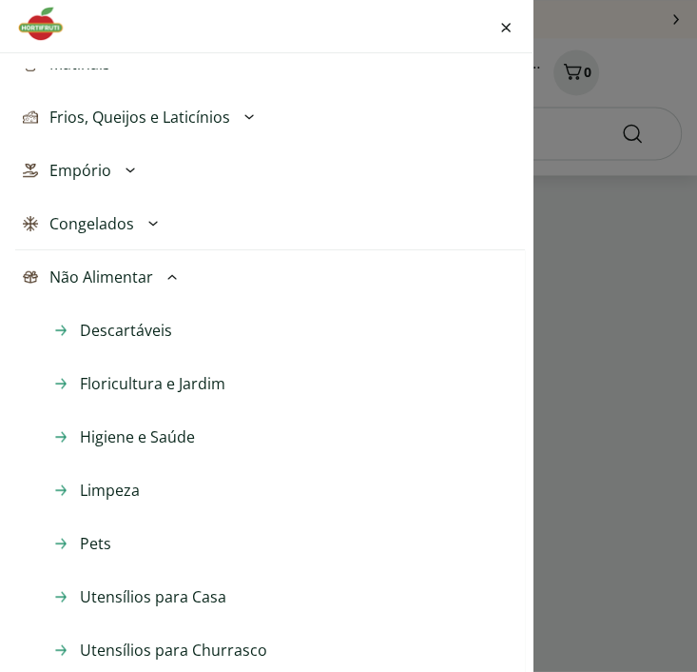
click at [169, 276] on icon at bounding box center [172, 276] width 23 height 23
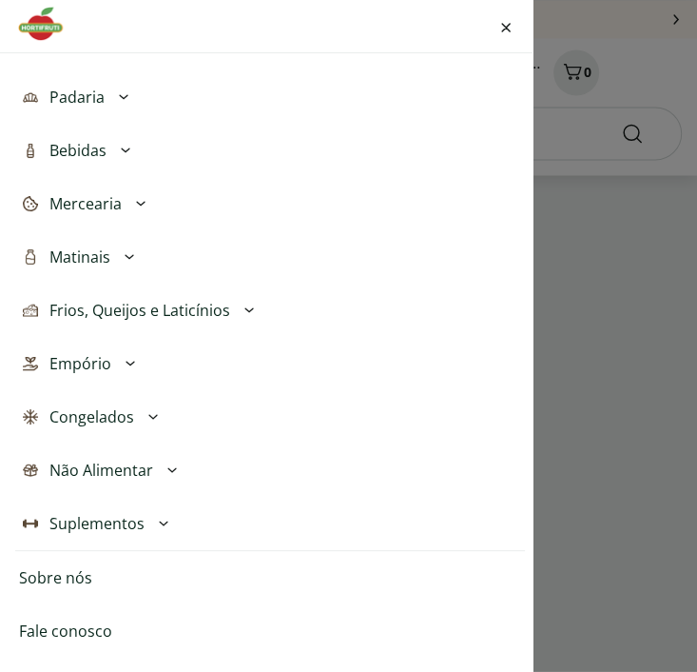
scroll to position [716, 0]
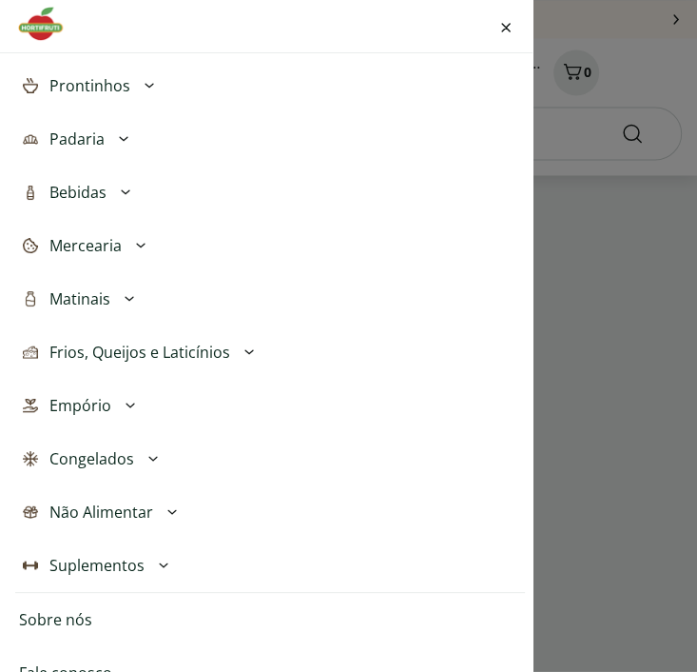
click at [127, 292] on icon at bounding box center [129, 298] width 23 height 23
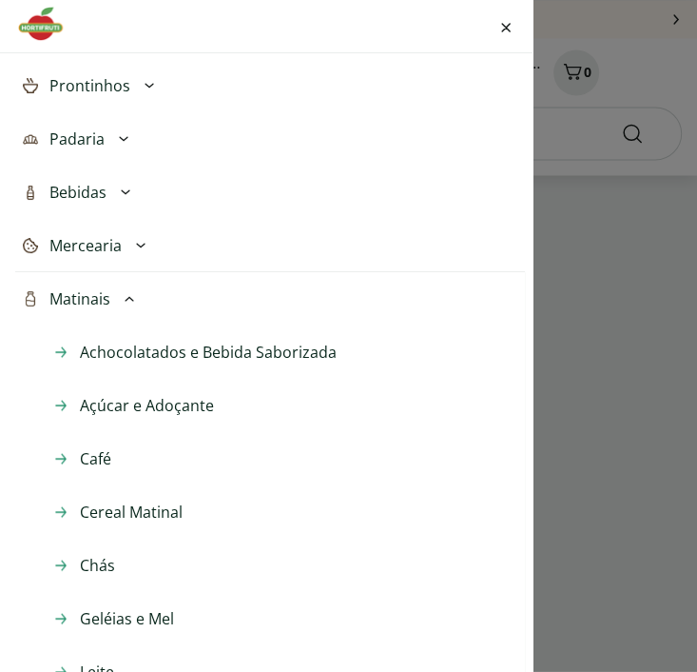
click at [127, 292] on icon at bounding box center [129, 298] width 23 height 23
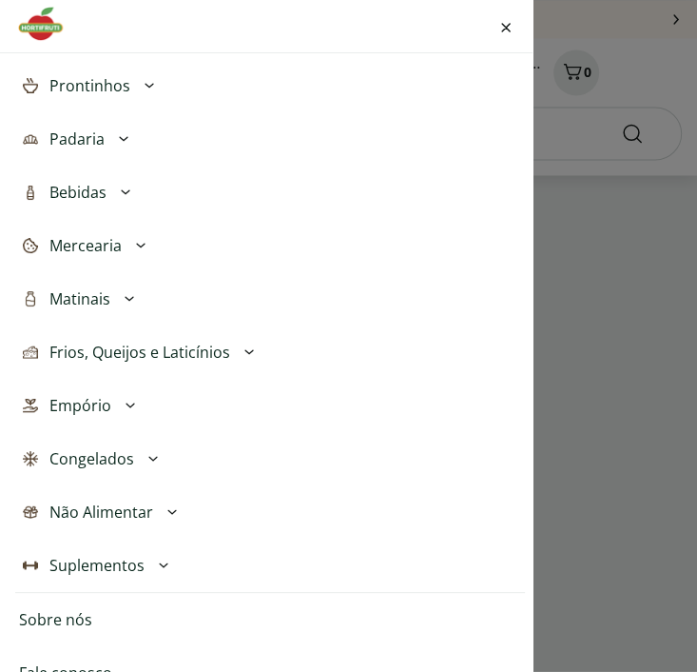
click at [141, 246] on icon at bounding box center [140, 245] width 23 height 23
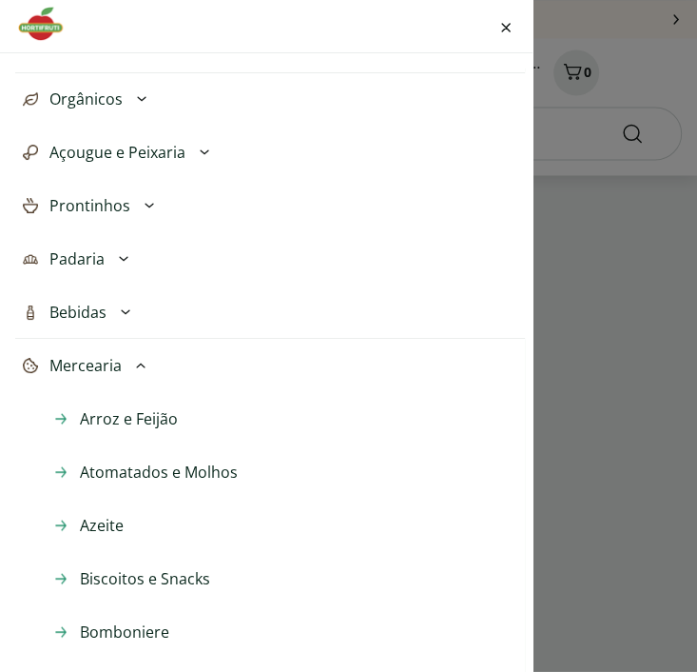
scroll to position [526, 0]
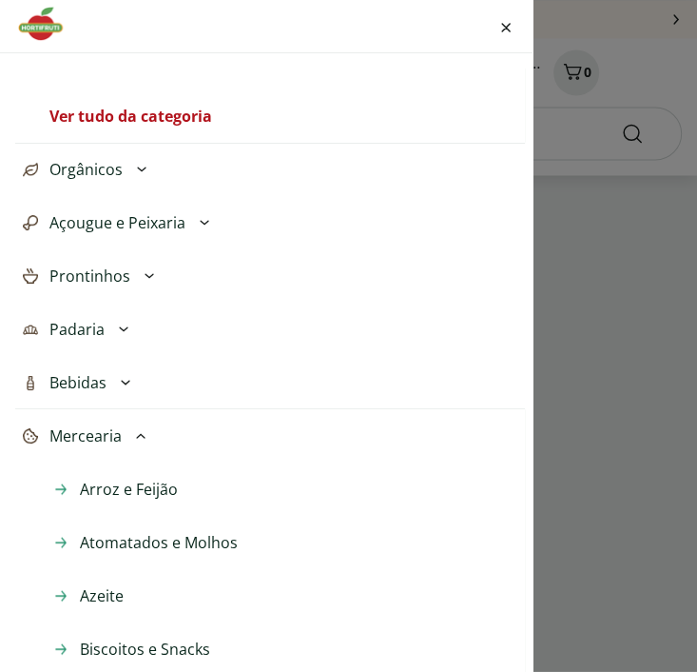
click at [143, 436] on icon at bounding box center [140, 435] width 23 height 23
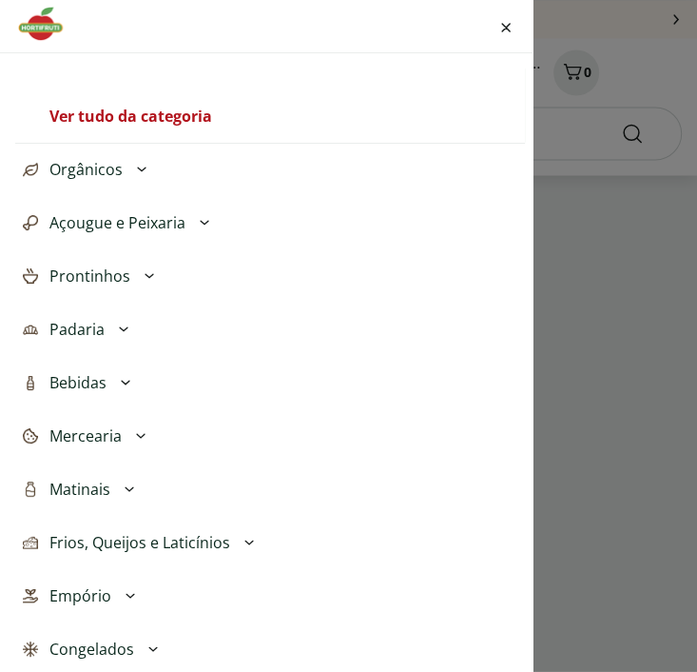
click at [139, 166] on icon at bounding box center [141, 169] width 23 height 23
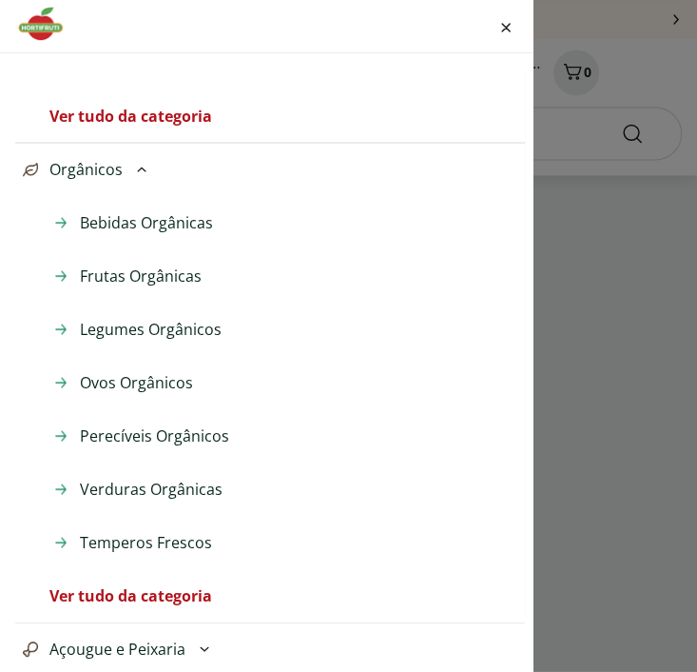
click at [139, 167] on icon at bounding box center [141, 169] width 9 height 5
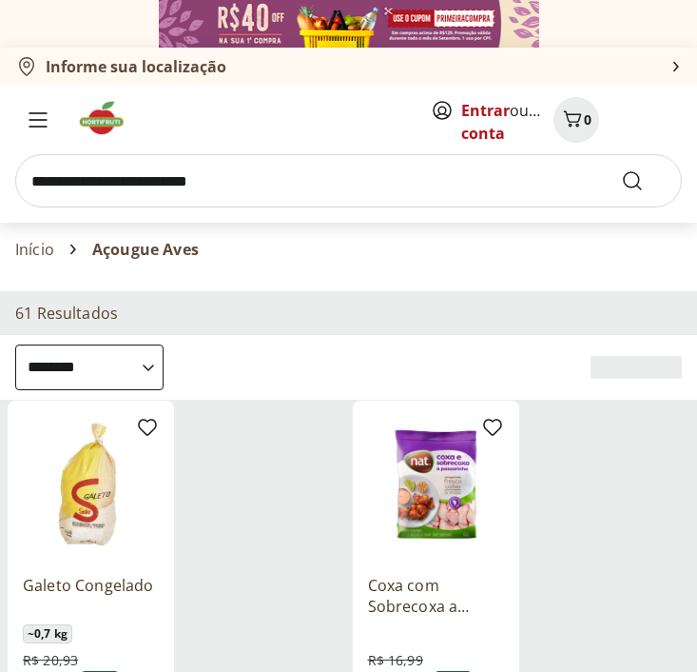
select select "**********"
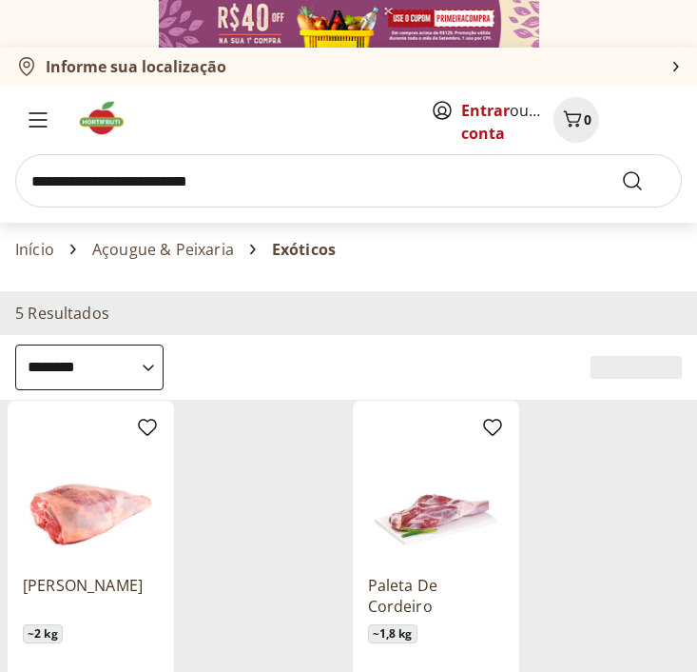
select select "**********"
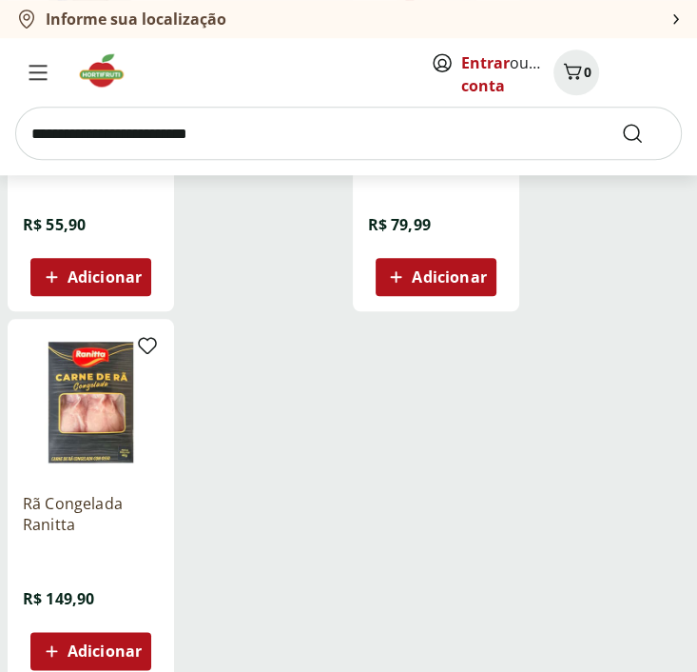
scroll to position [856, 0]
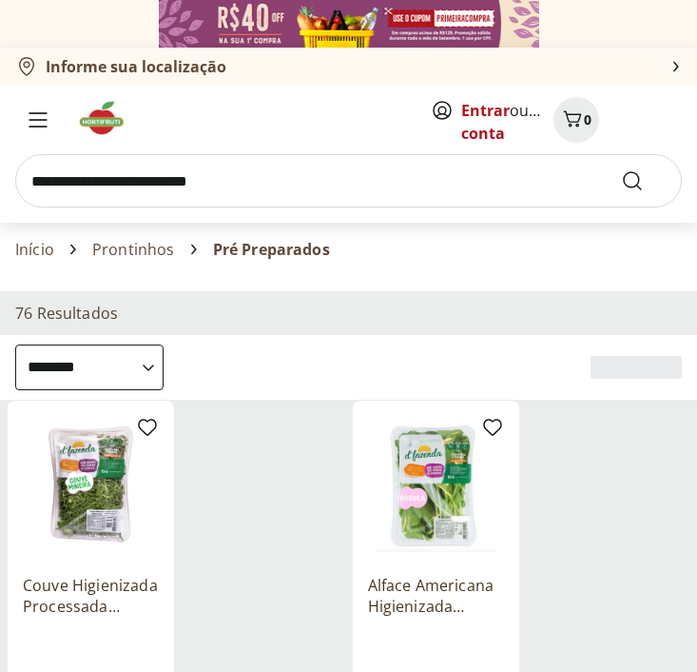
select select "**********"
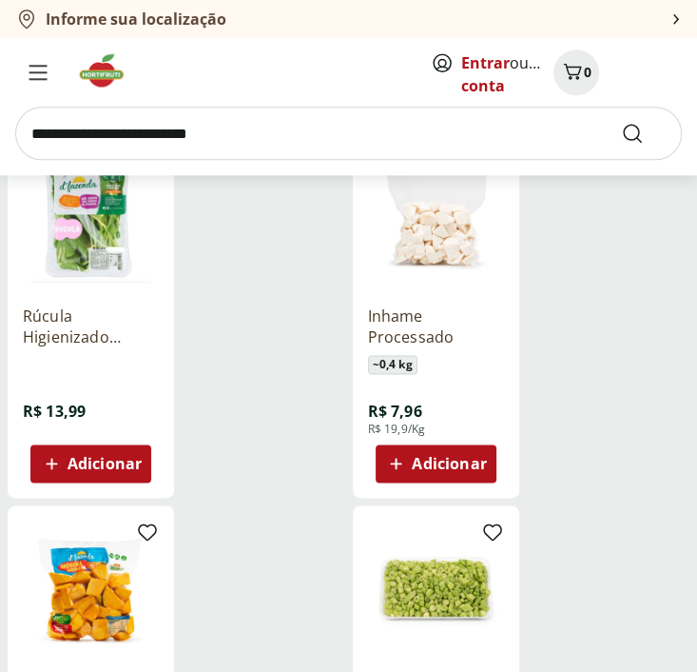
scroll to position [856, 0]
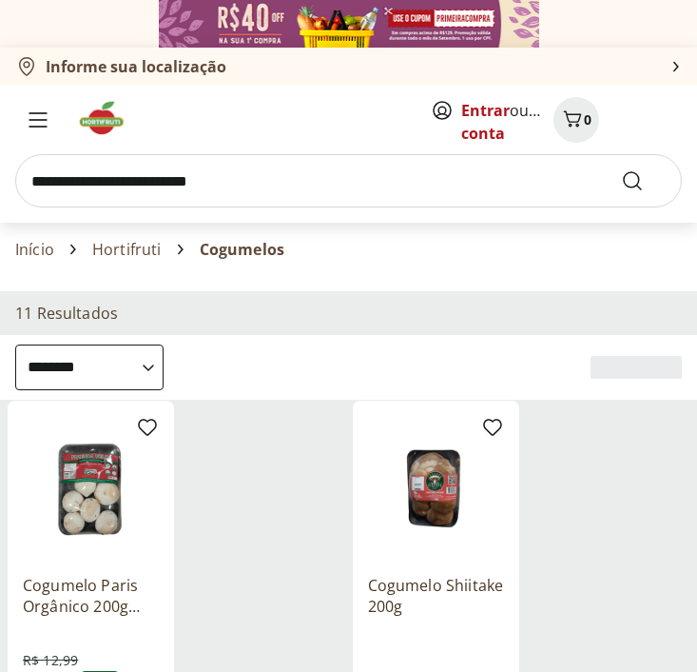
select select "**********"
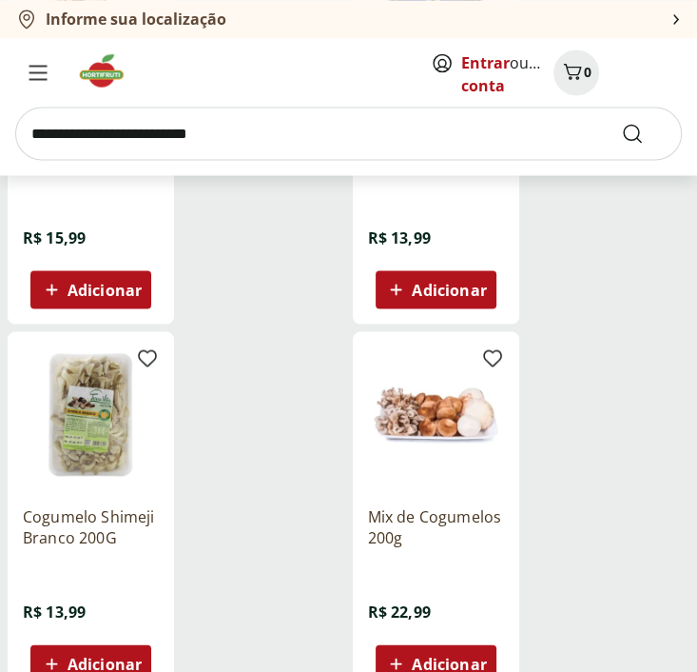
scroll to position [1713, 0]
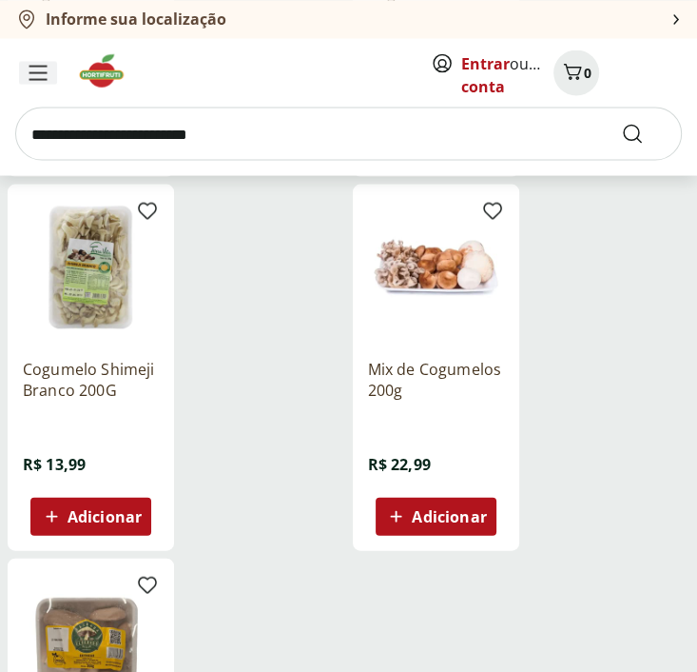
click at [49, 73] on div "Menu" at bounding box center [38, 72] width 38 height 23
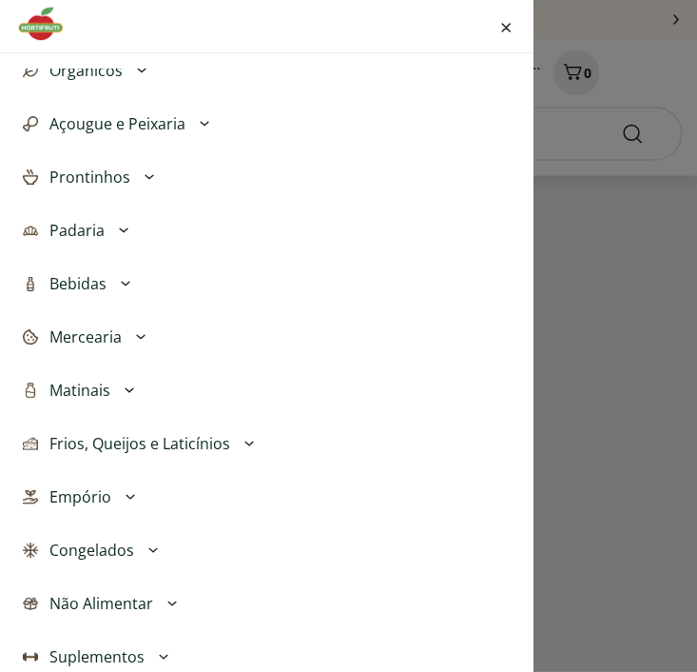
scroll to position [285, 0]
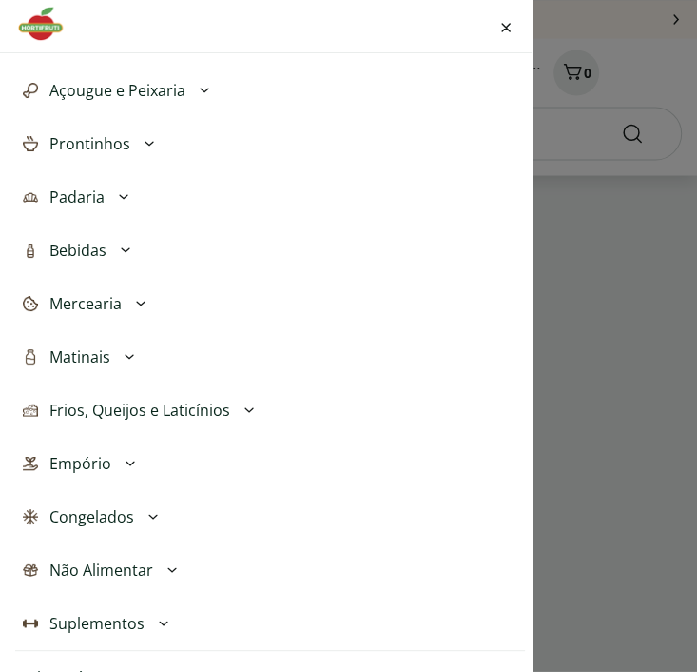
click at [247, 407] on icon at bounding box center [249, 410] width 23 height 23
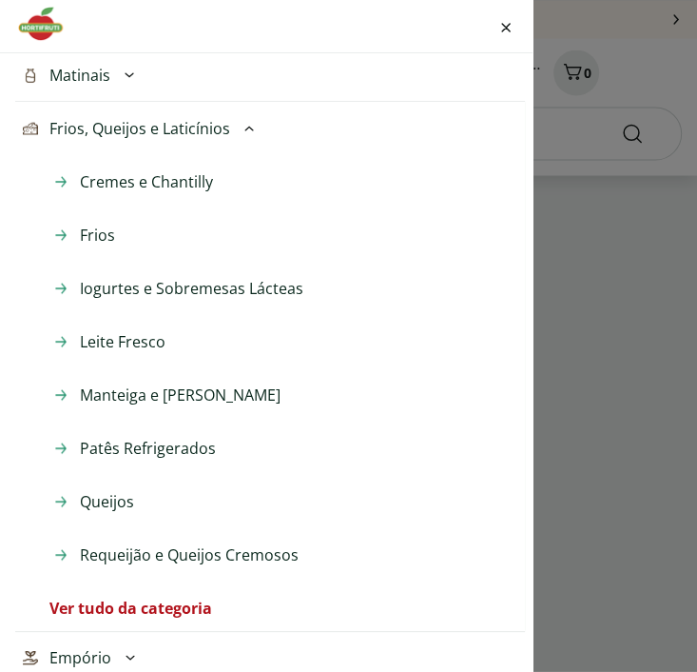
scroll to position [571, 0]
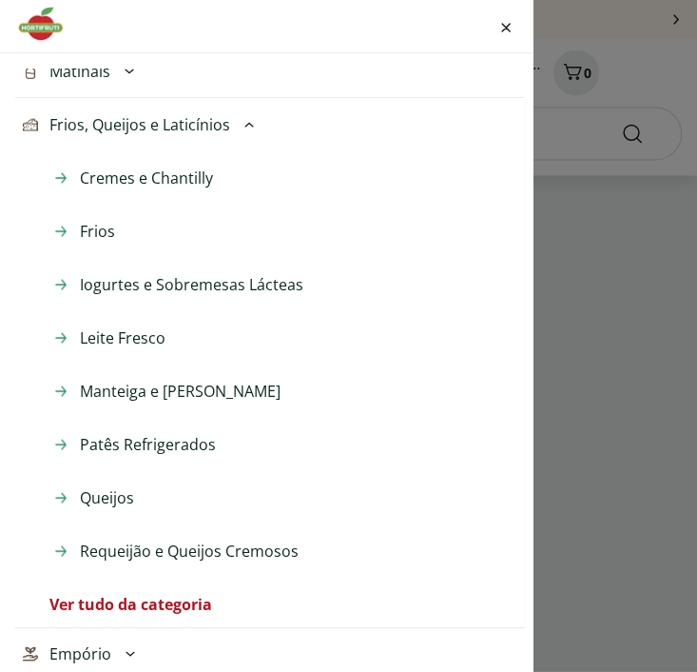
click at [133, 283] on span "Iogurtes e Sobremesas Lácteas" at bounding box center [192, 284] width 224 height 23
click at [243, 122] on icon at bounding box center [249, 124] width 23 height 23
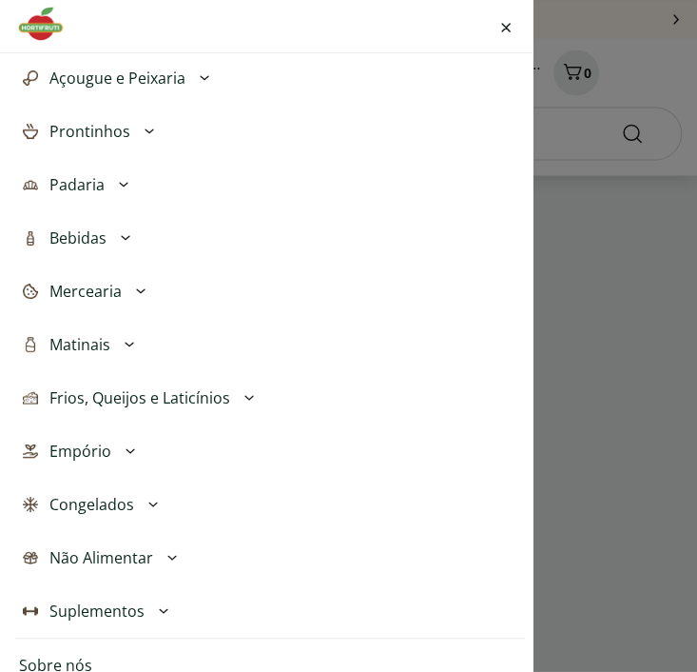
scroll to position [153, 0]
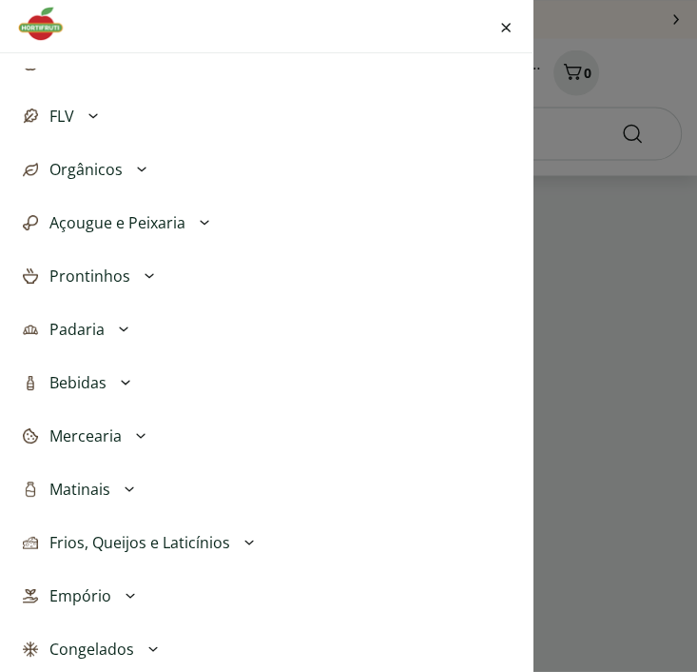
click at [136, 165] on icon at bounding box center [141, 169] width 23 height 23
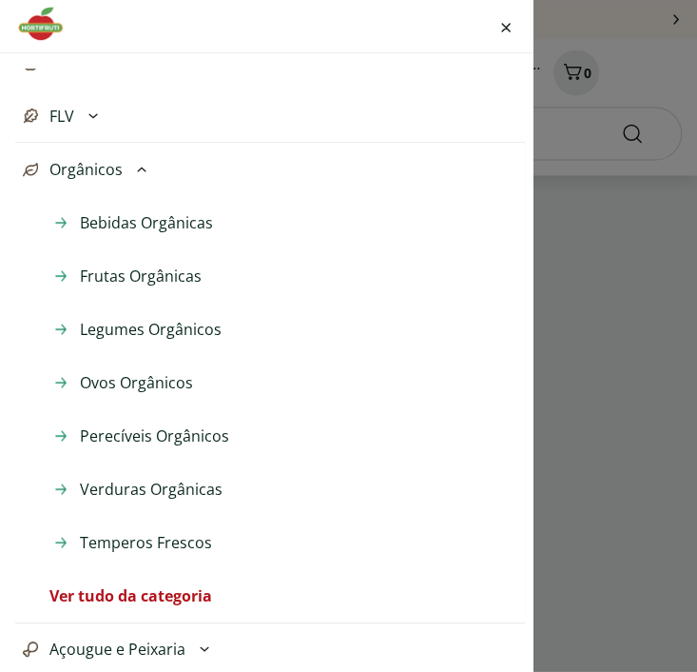
click at [141, 167] on icon at bounding box center [141, 169] width 9 height 5
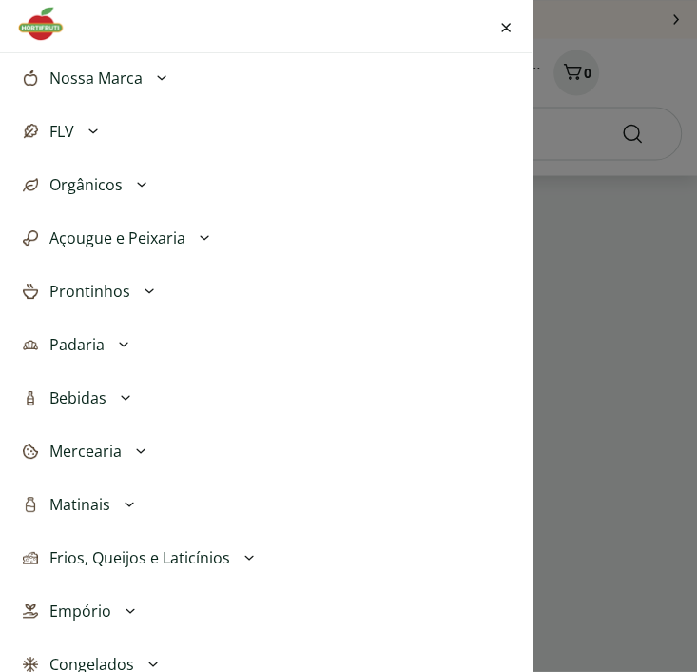
scroll to position [133, 0]
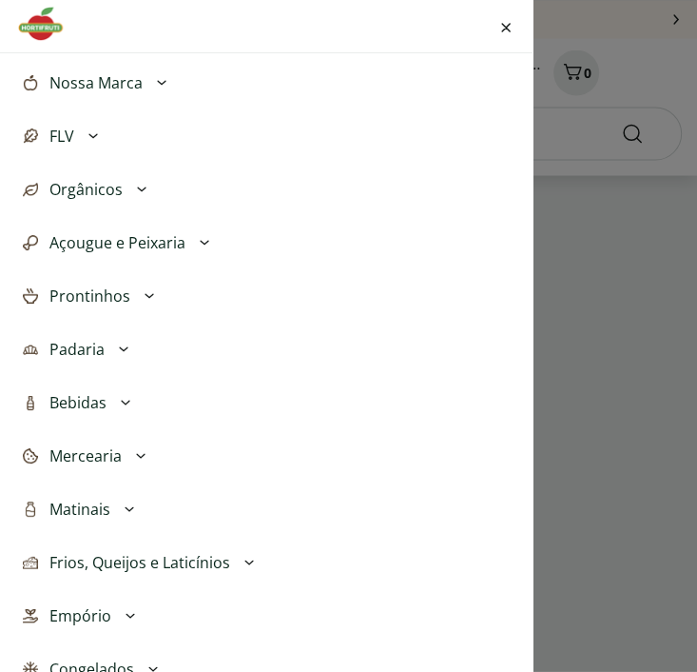
click at [631, 77] on div "Entrar ou Criar Conta Meus Favoritos Nossa Marca Açougue & Peixaria Congelados …" at bounding box center [348, 336] width 697 height 672
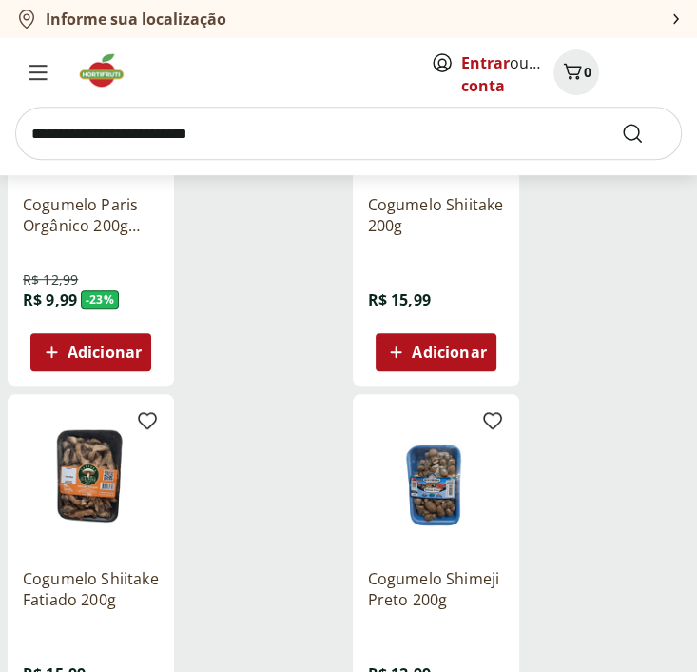
scroll to position [856, 0]
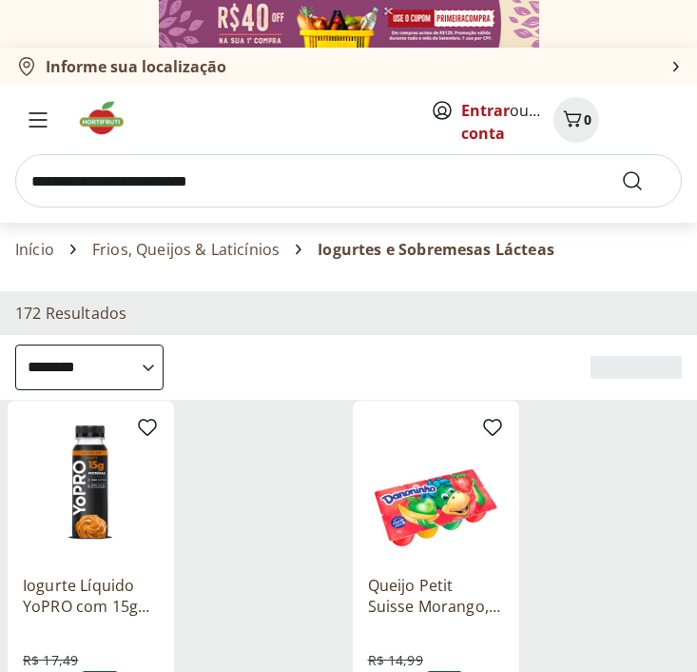
select select "**********"
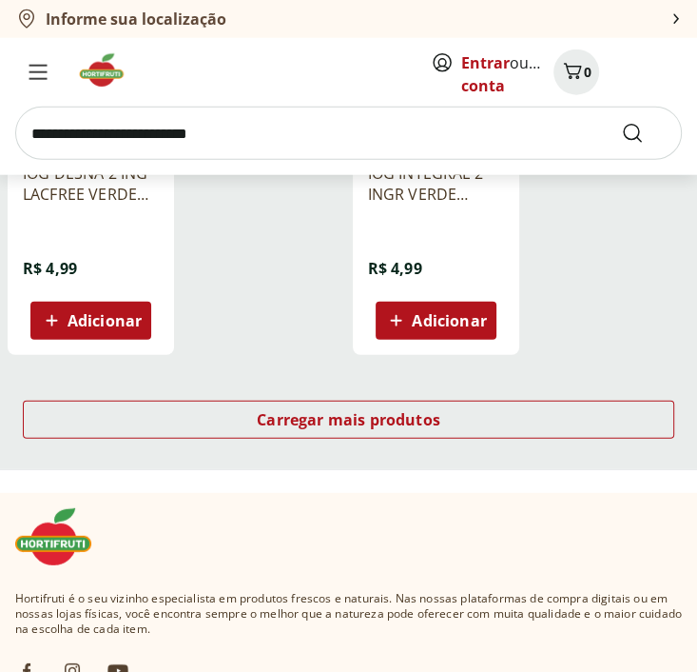
scroll to position [2284, 0]
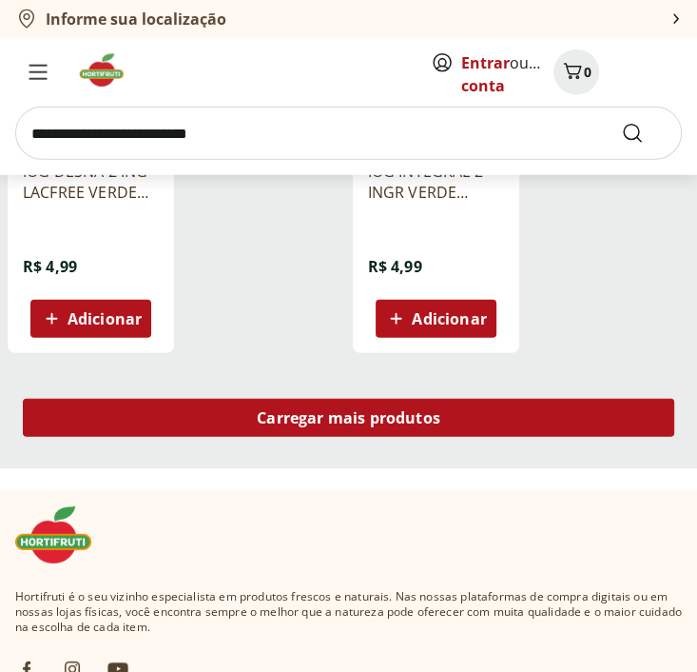
click at [390, 418] on span "Carregar mais produtos" at bounding box center [349, 417] width 184 height 15
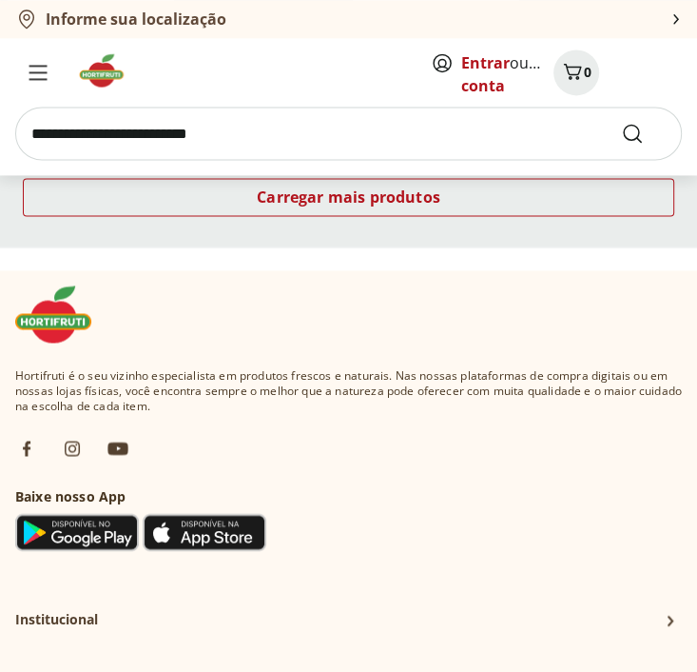
scroll to position [4757, 0]
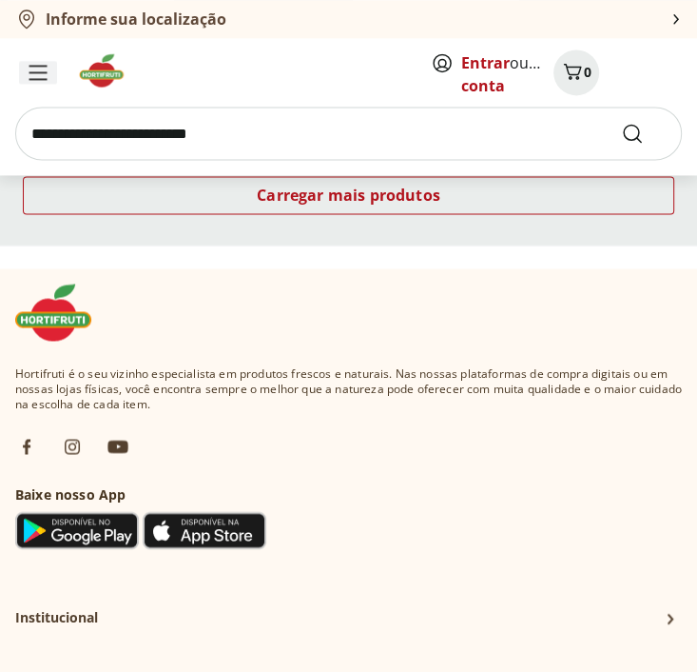
click at [40, 80] on span "Menu" at bounding box center [38, 72] width 23 height 23
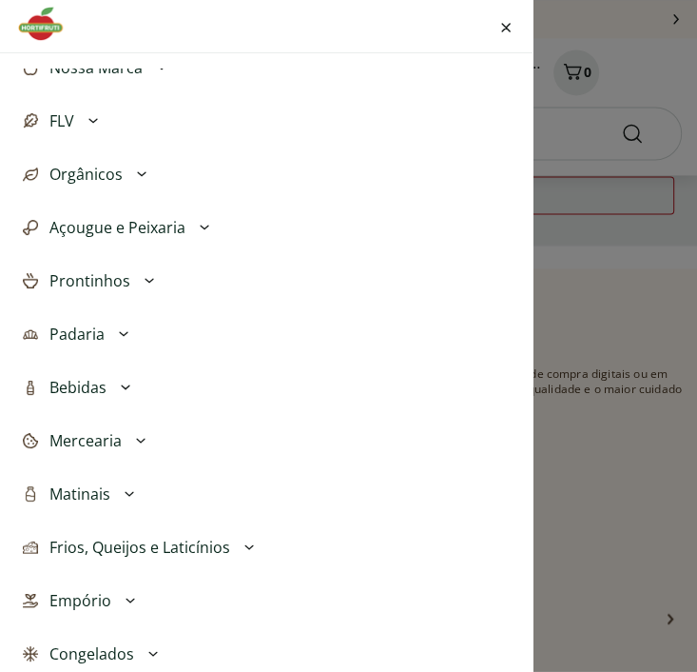
scroll to position [285, 0]
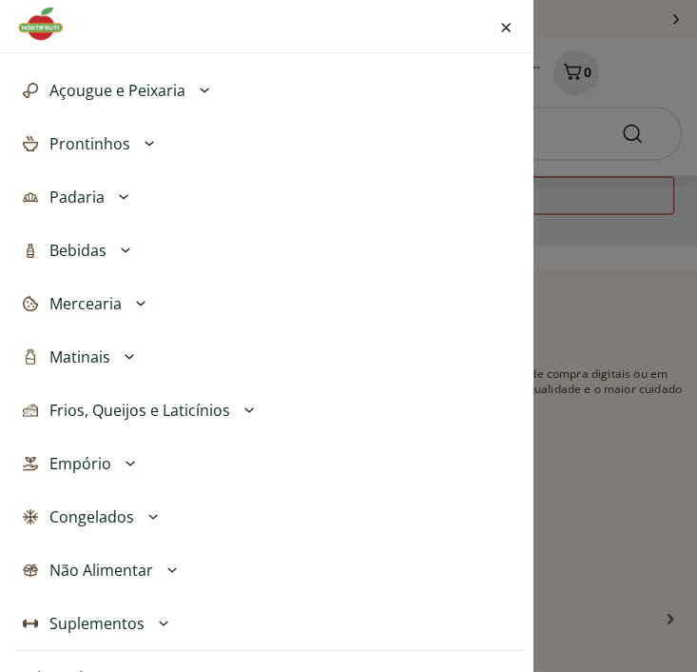
click at [129, 461] on icon at bounding box center [130, 463] width 9 height 5
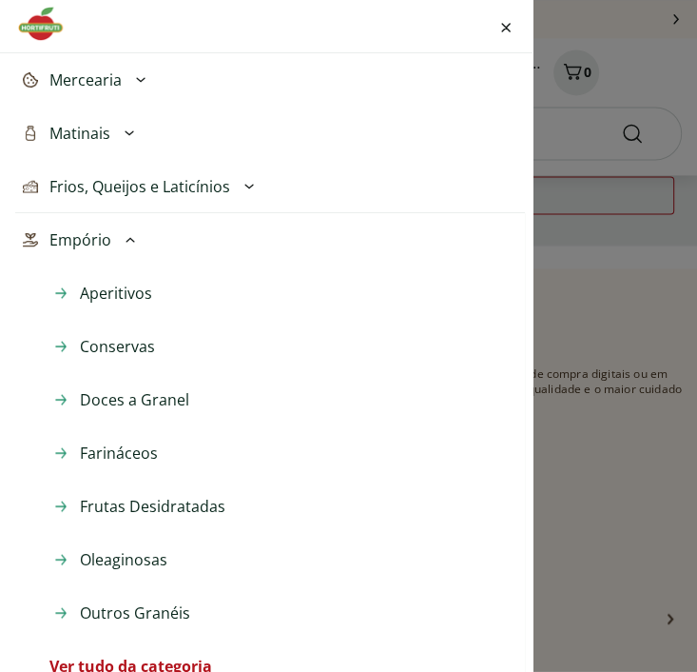
scroll to position [476, 0]
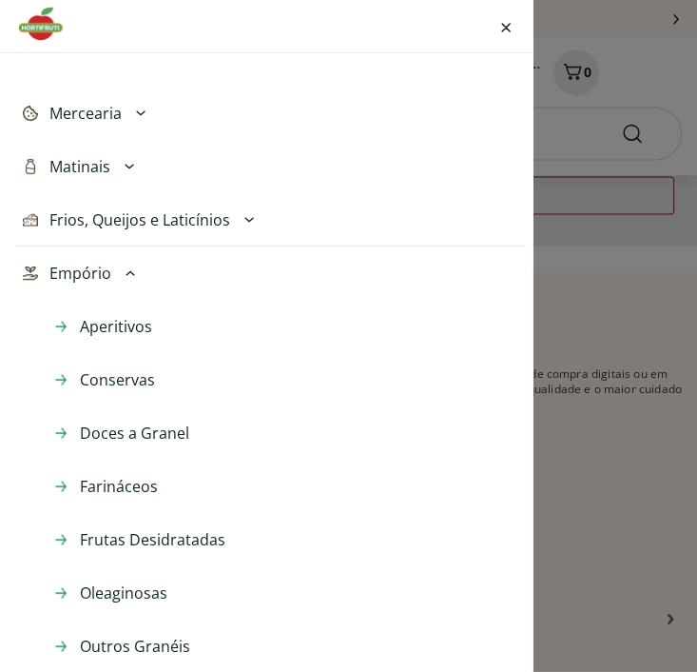
click at [122, 278] on icon at bounding box center [130, 273] width 23 height 23
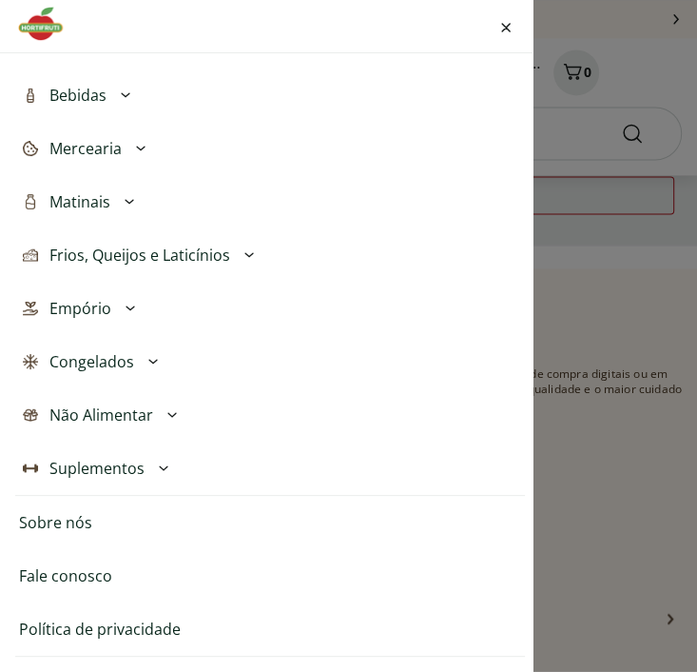
scroll to position [439, 0]
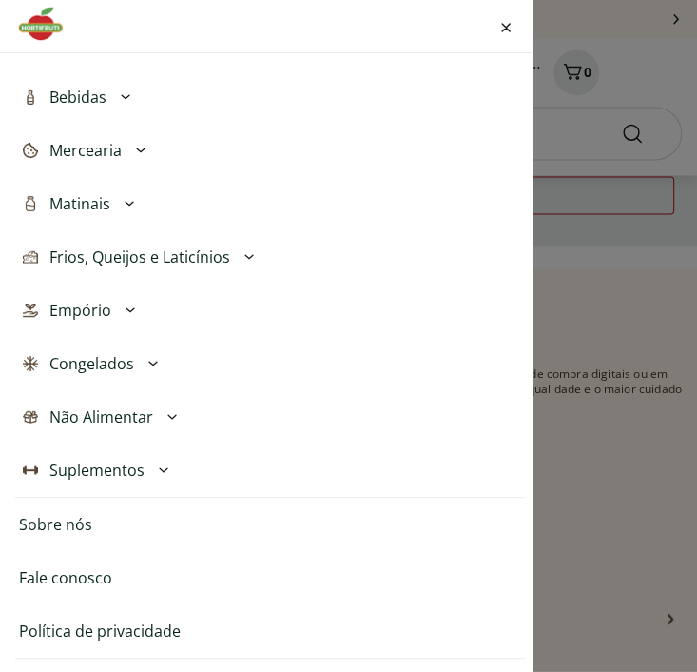
click at [149, 362] on icon at bounding box center [152, 363] width 9 height 5
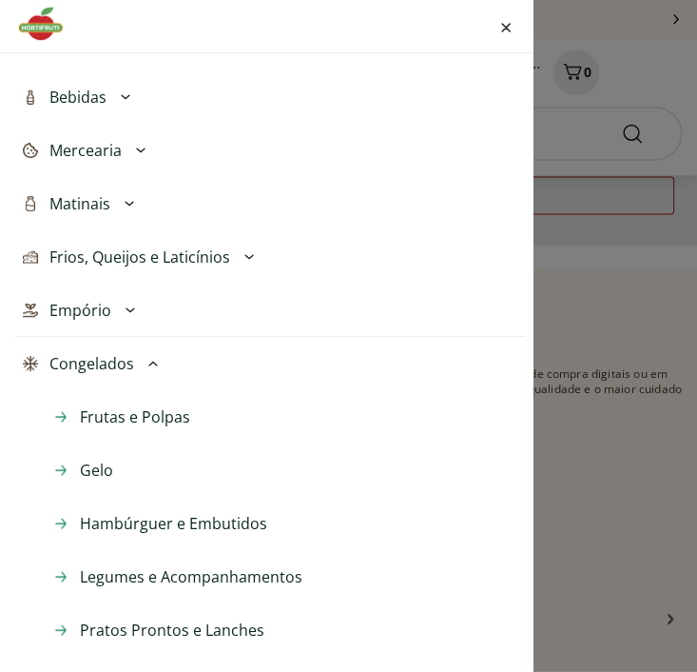
click at [613, 31] on div "Entrar ou Criar Conta Meus Favoritos Nossa Marca Açougue & Peixaria Congelados …" at bounding box center [348, 336] width 697 height 672
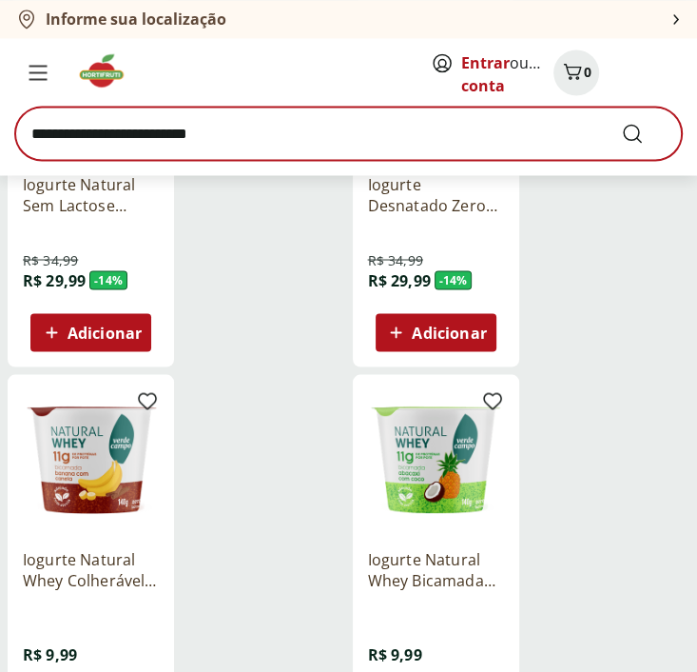
scroll to position [1332, 0]
